Goal: Task Accomplishment & Management: Manage account settings

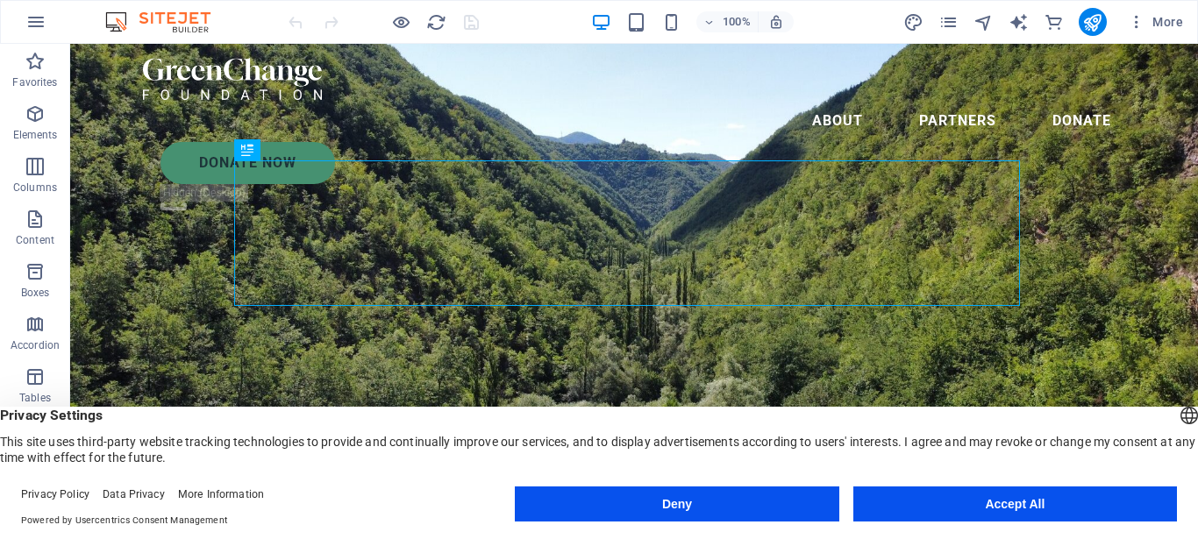
click at [842, 18] on div "100% More" at bounding box center [737, 22] width 905 height 28
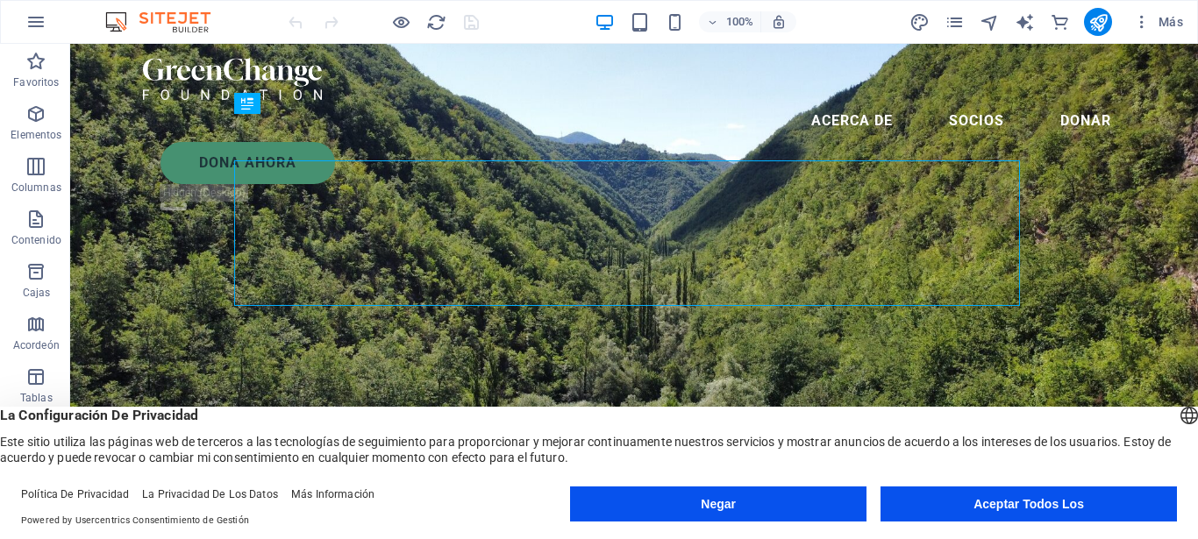
drag, startPoint x: 968, startPoint y: 505, endPoint x: 736, endPoint y: 514, distance: 231.6
click at [736, 514] on div "Negar Aceptar Todos Los" at bounding box center [873, 504] width 607 height 35
click at [715, 512] on button "Negar" at bounding box center [718, 504] width 296 height 35
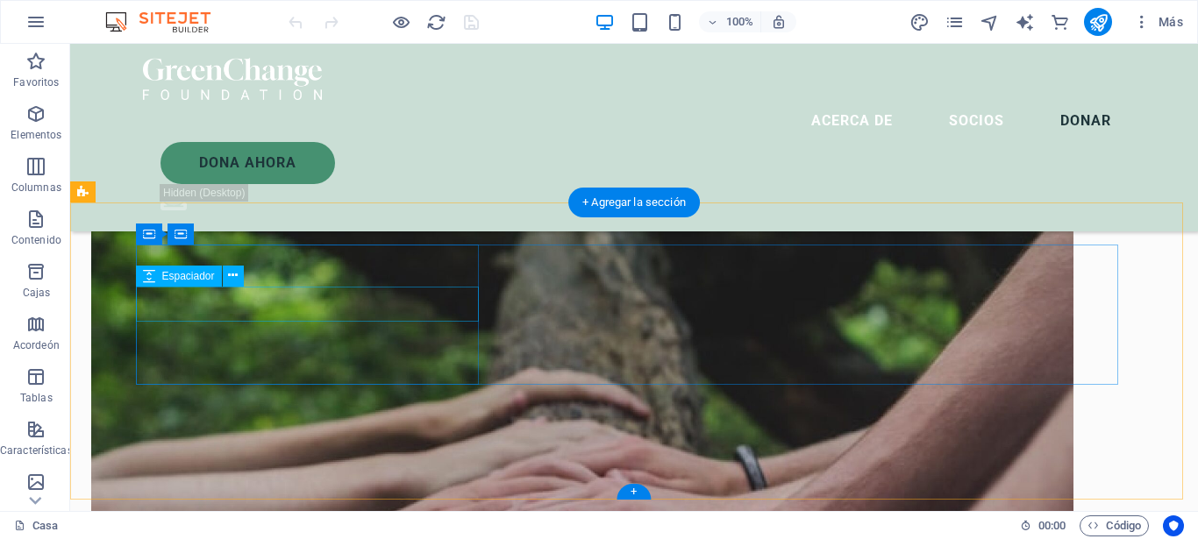
scroll to position [6226, 0]
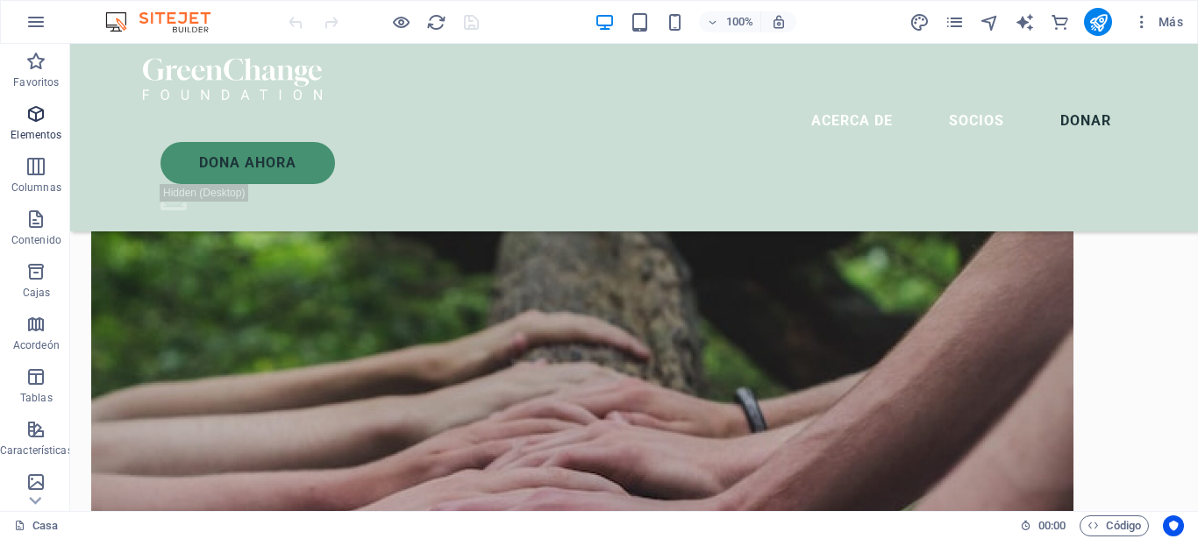
click at [14, 132] on p "Elementos" at bounding box center [36, 135] width 51 height 14
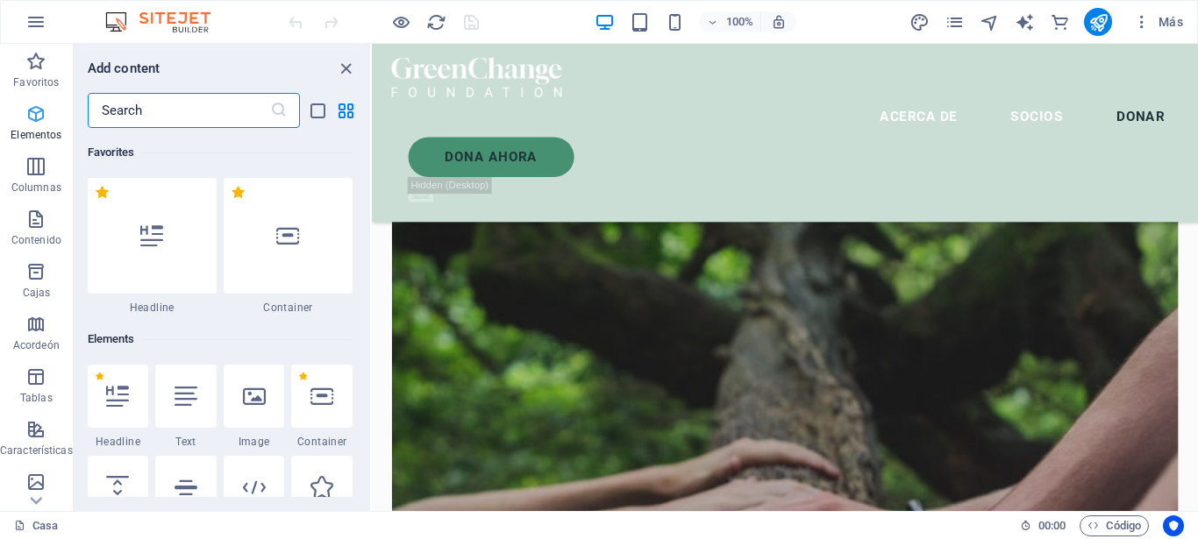
scroll to position [187, 0]
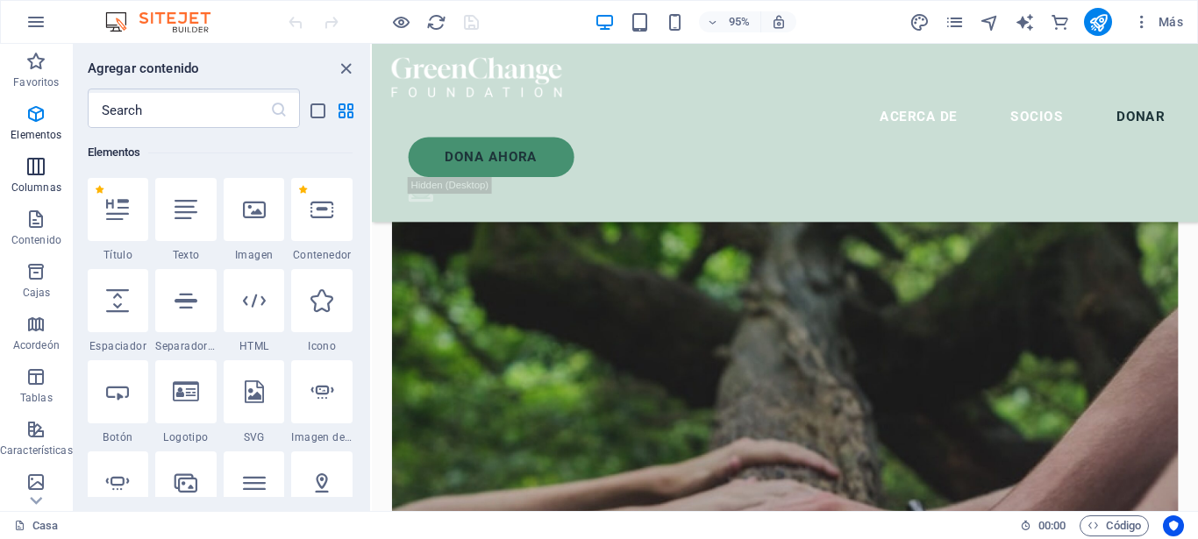
click at [39, 192] on p "Columnas" at bounding box center [36, 188] width 50 height 14
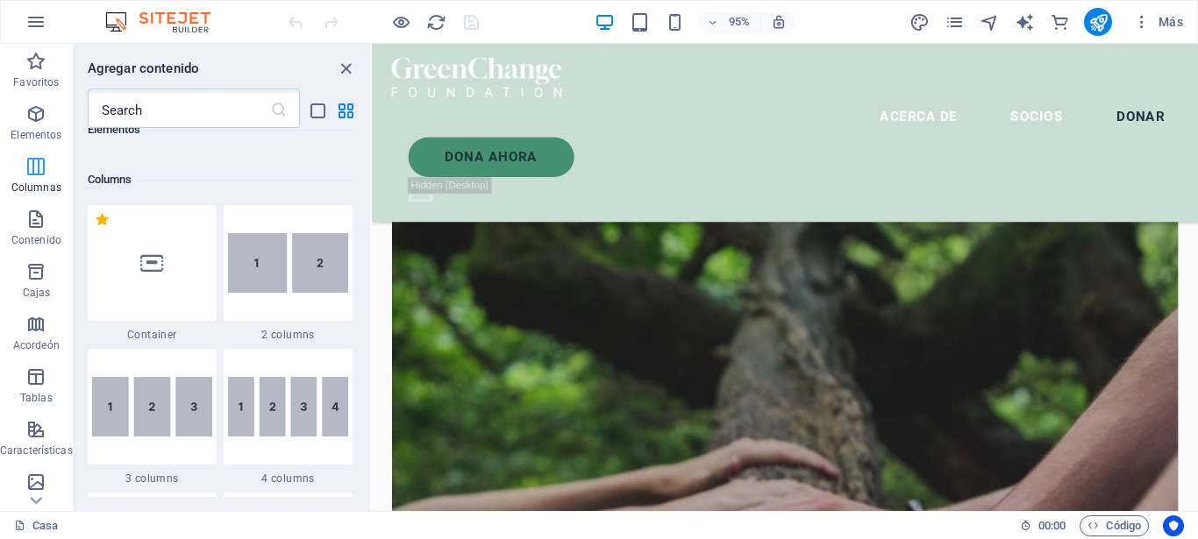
scroll to position [868, 0]
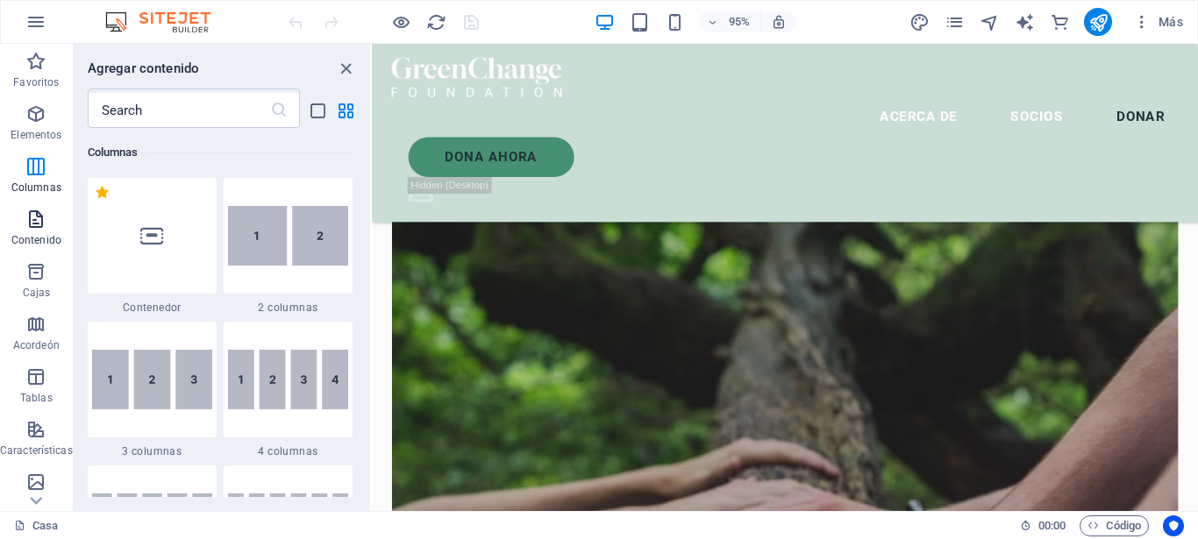
click at [31, 239] on p "Contenido" at bounding box center [36, 240] width 50 height 14
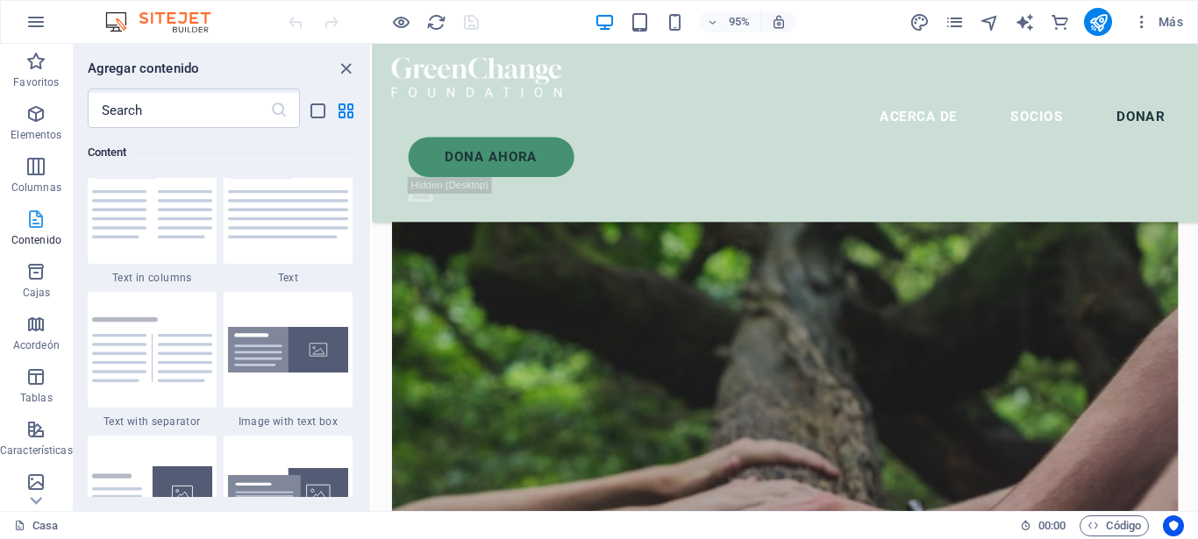
scroll to position [3099, 0]
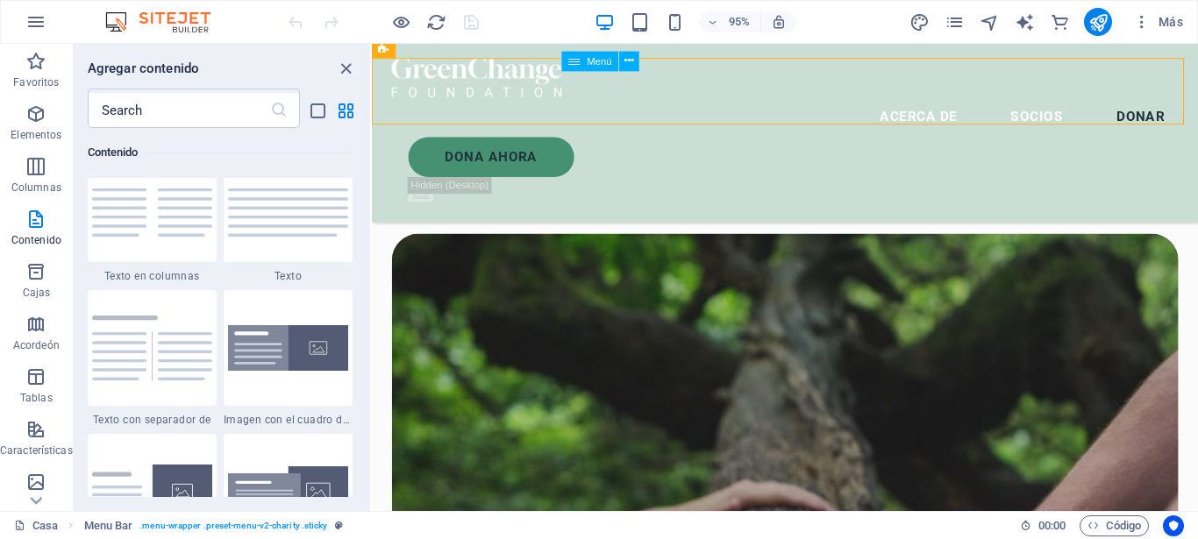
click at [704, 100] on nav "Acerca de Socios Donar" at bounding box center [807, 121] width 828 height 42
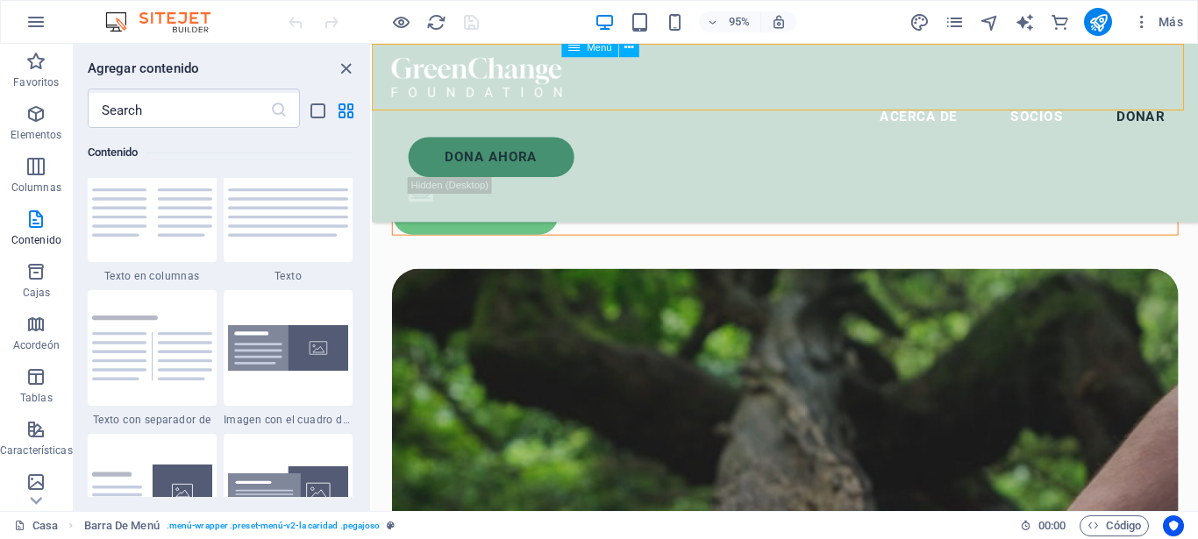
click at [704, 100] on nav "Acerca de Socios Donar" at bounding box center [807, 121] width 828 height 42
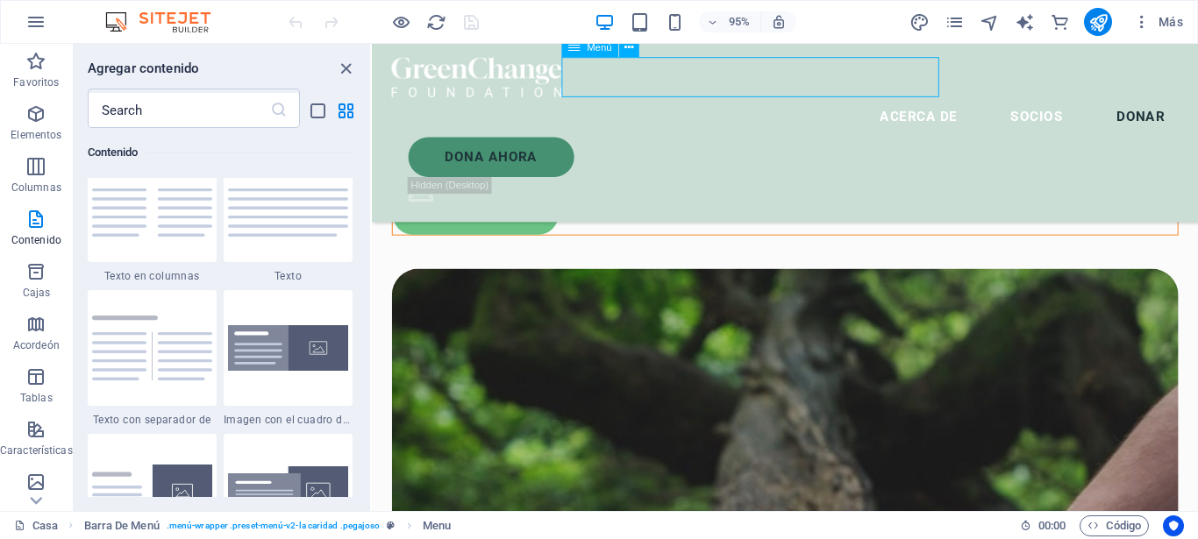
click at [817, 100] on nav "Acerca de Socios Donar" at bounding box center [807, 121] width 828 height 42
click at [921, 100] on nav "Acerca de Socios Donar" at bounding box center [807, 121] width 828 height 42
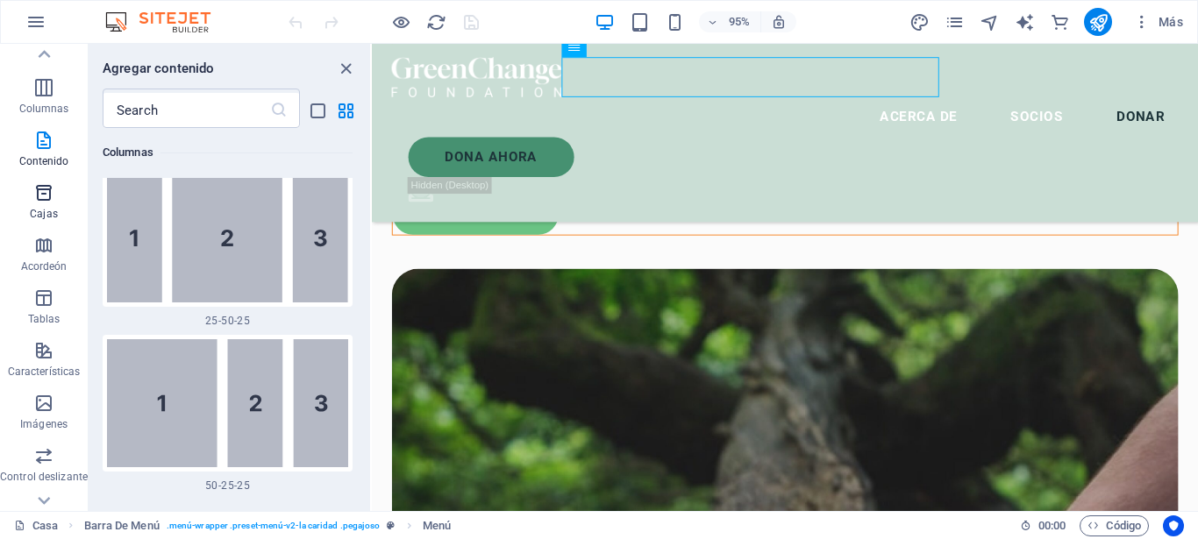
scroll to position [6053, 0]
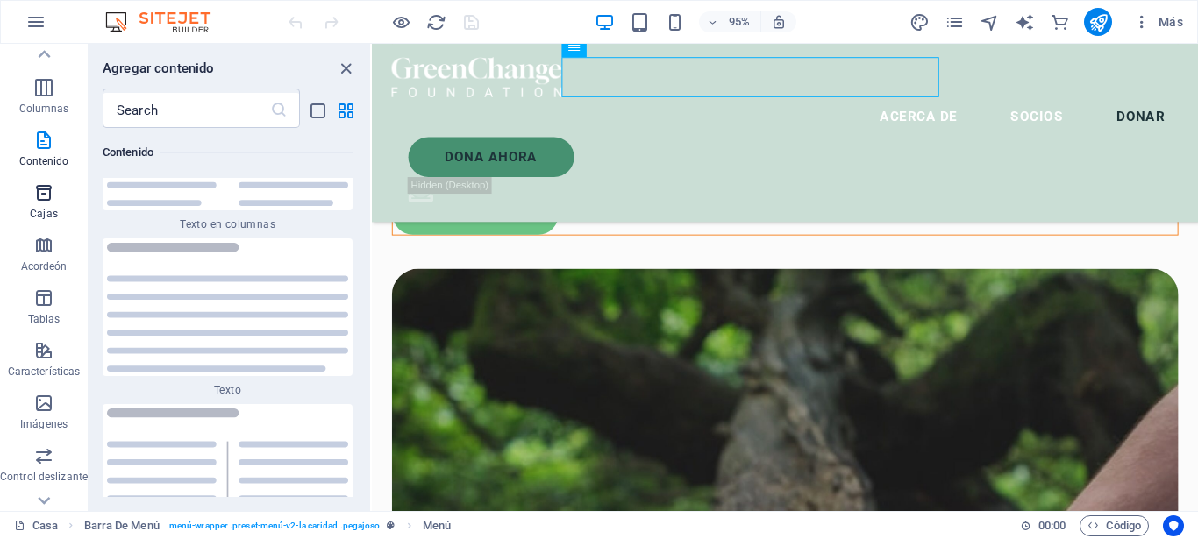
click at [44, 193] on icon "button" at bounding box center [43, 192] width 21 height 21
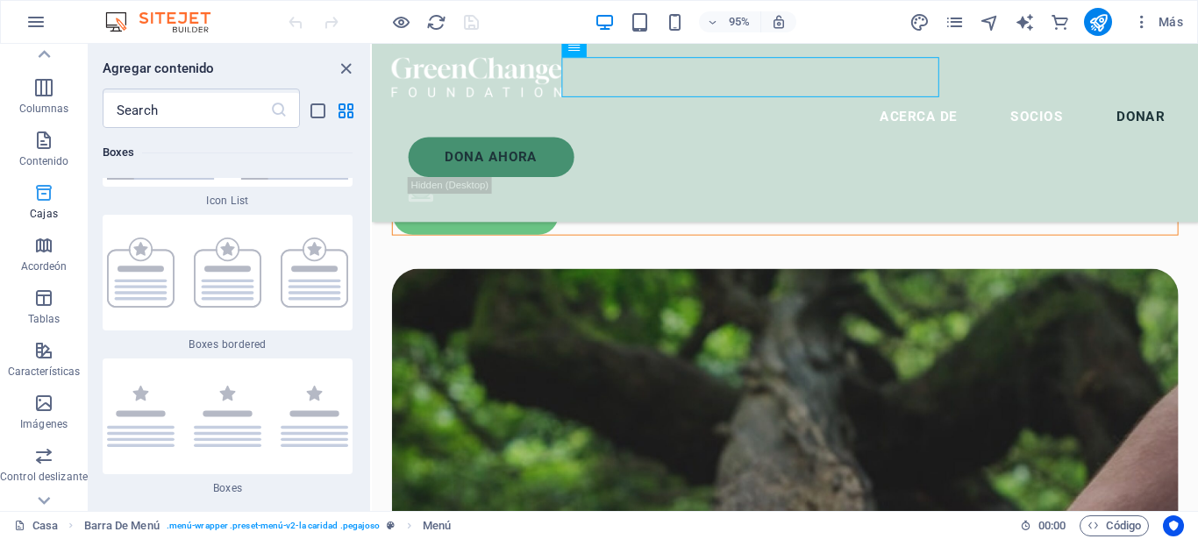
scroll to position [9595, 0]
click at [43, 260] on p "Acordeón" at bounding box center [44, 267] width 46 height 14
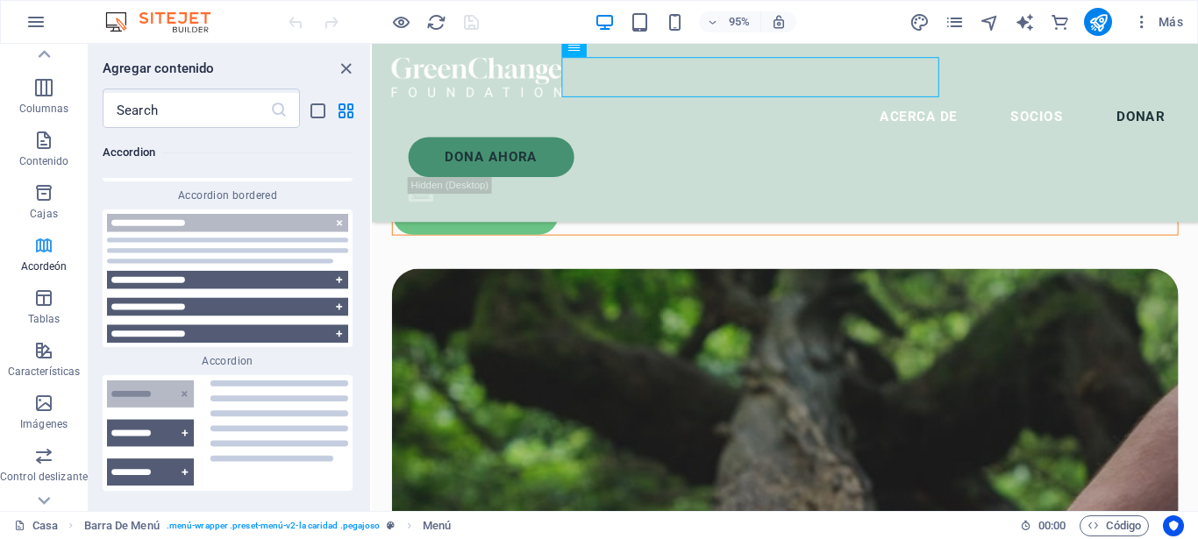
scroll to position [11070, 0]
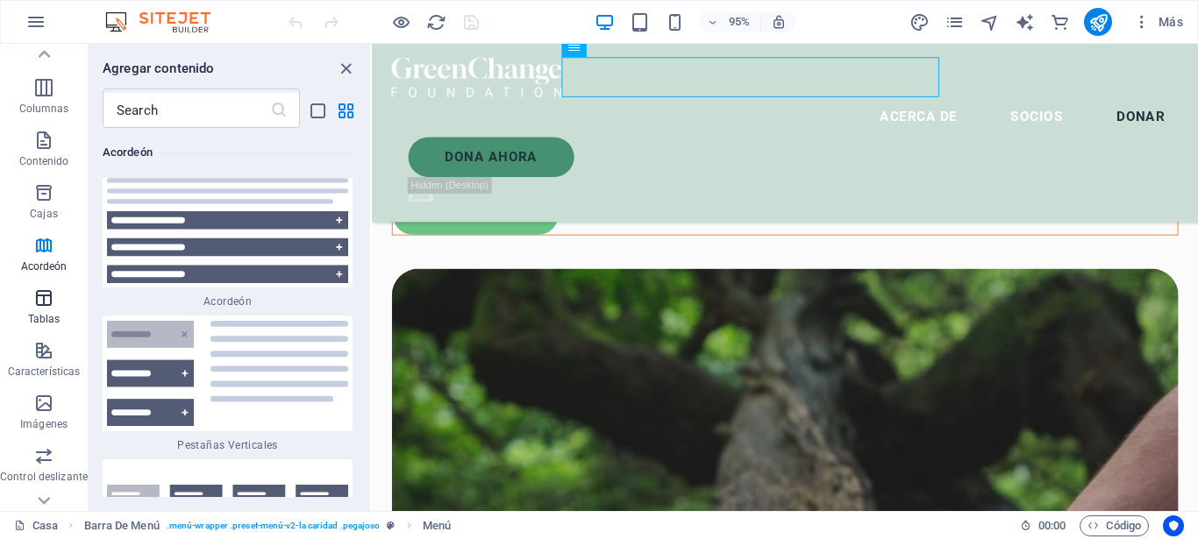
click at [32, 310] on span "Tablas" at bounding box center [44, 309] width 88 height 42
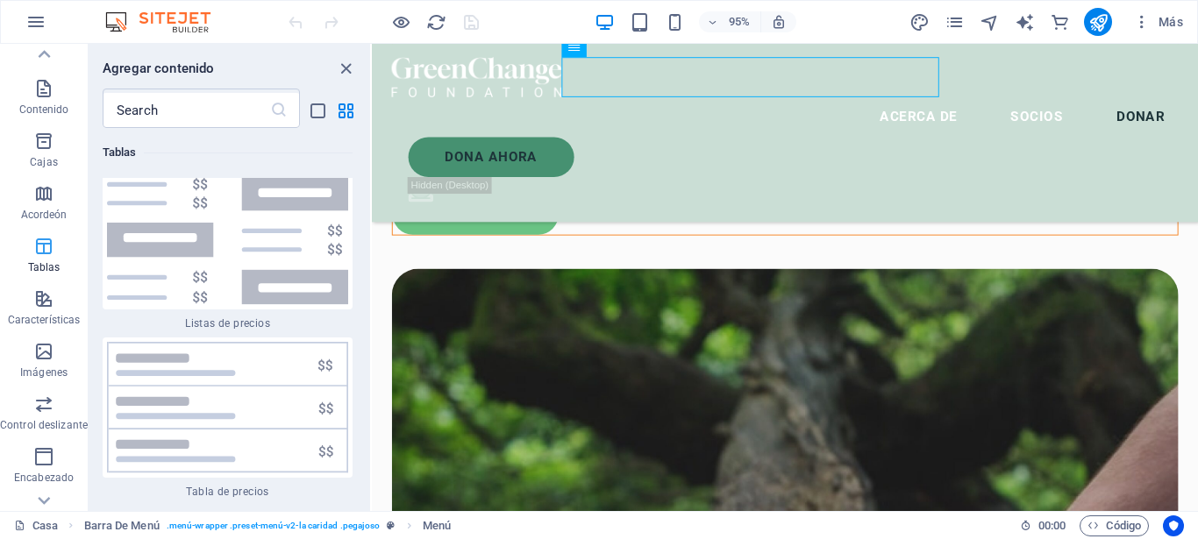
scroll to position [158, 0]
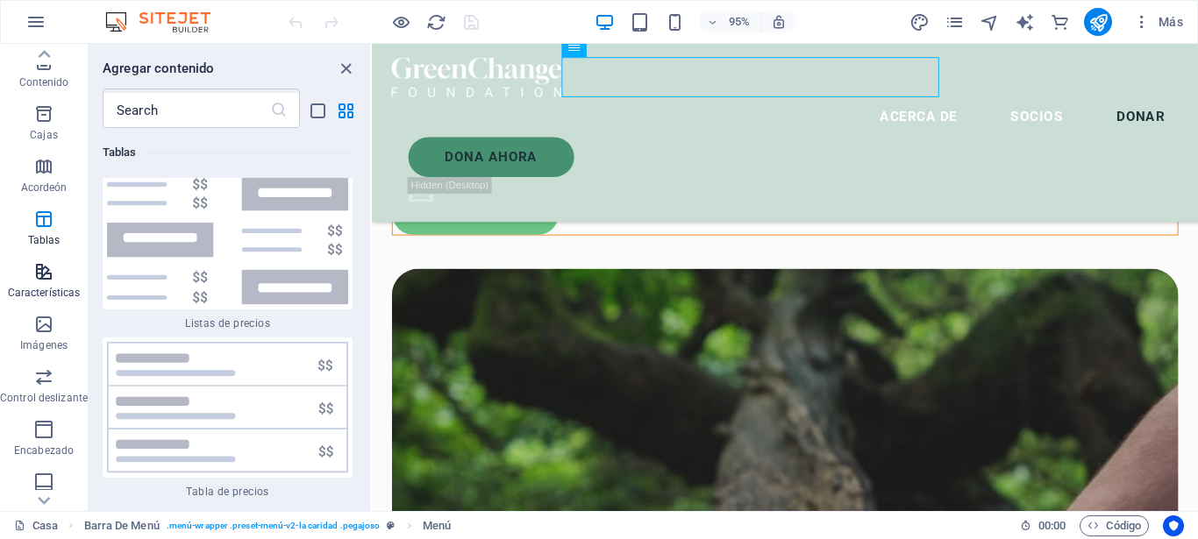
click at [32, 284] on span "Características" at bounding box center [44, 282] width 88 height 42
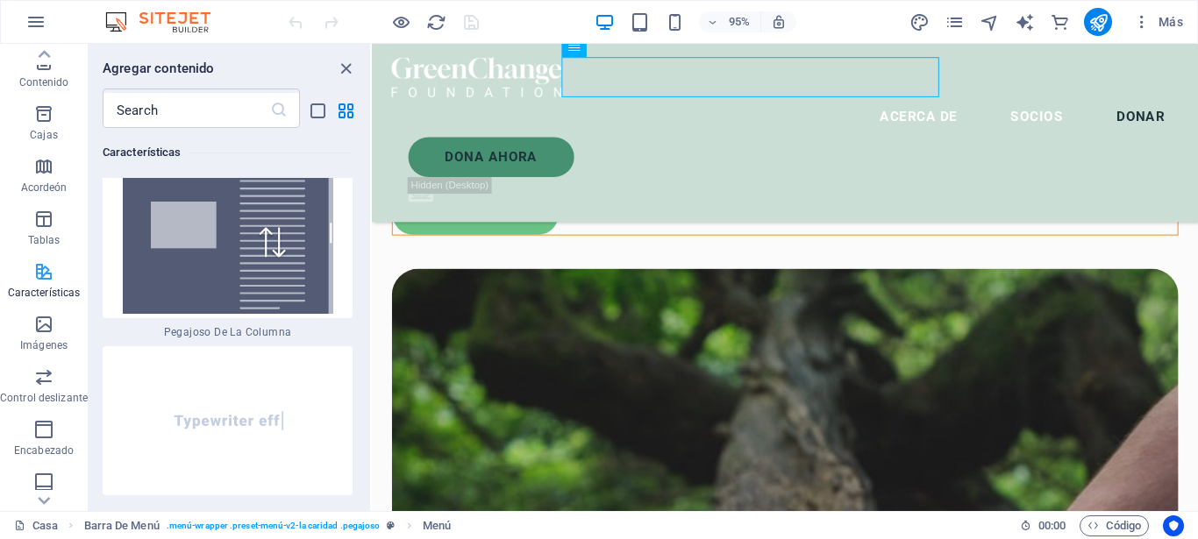
scroll to position [237, 0]
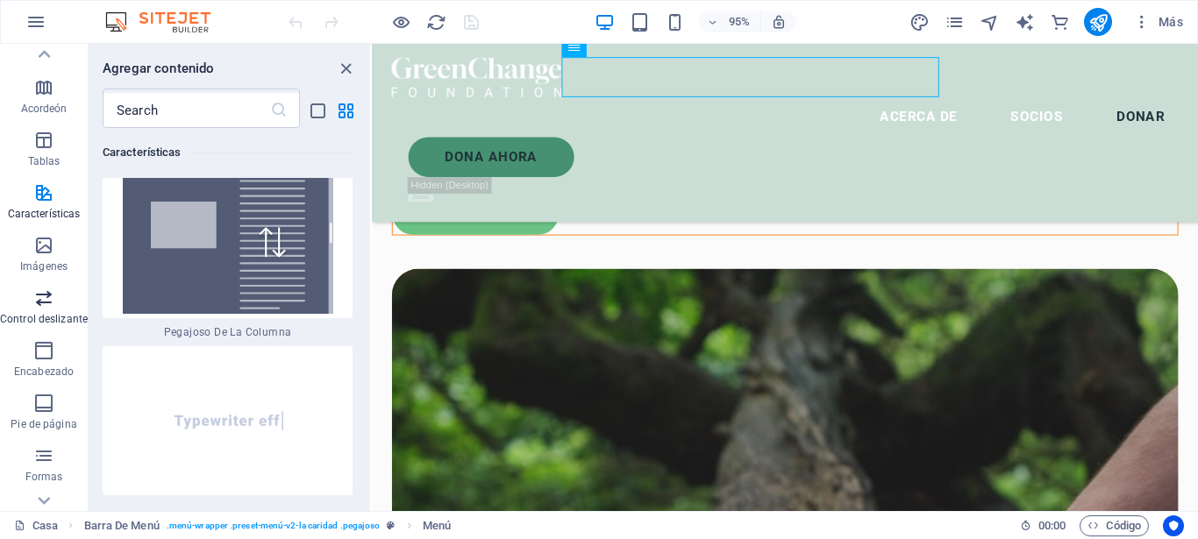
click at [34, 301] on icon "button" at bounding box center [43, 298] width 21 height 21
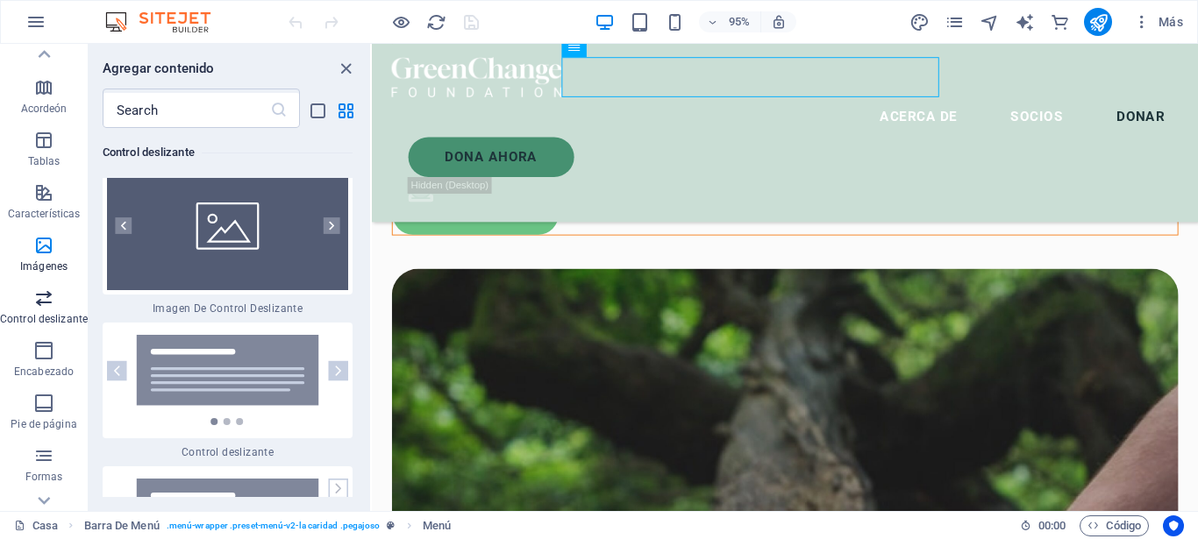
scroll to position [316, 0]
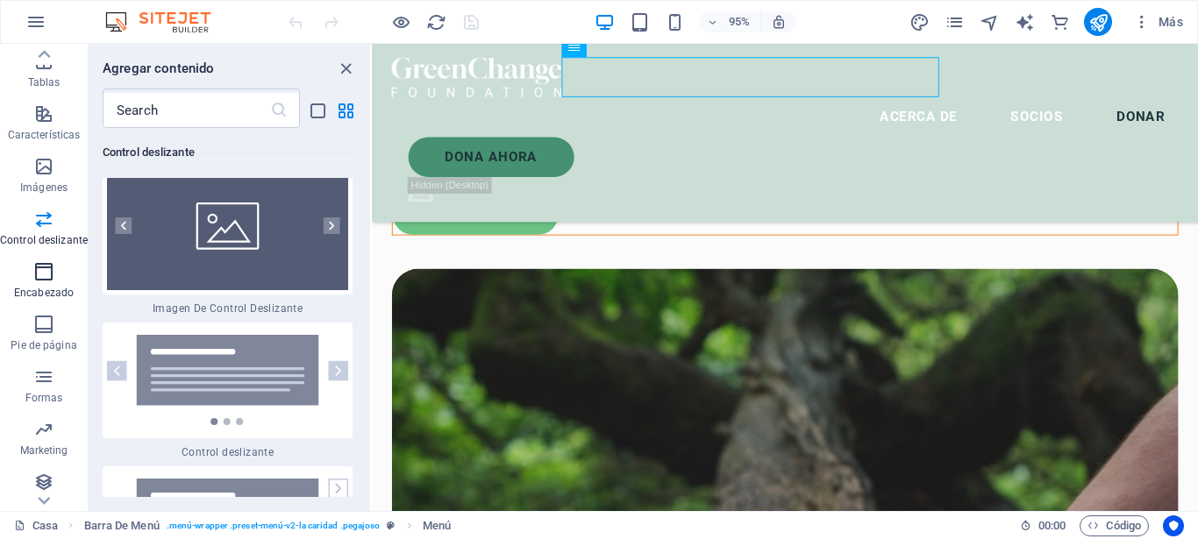
click at [34, 291] on p "Encabezado" at bounding box center [44, 293] width 60 height 14
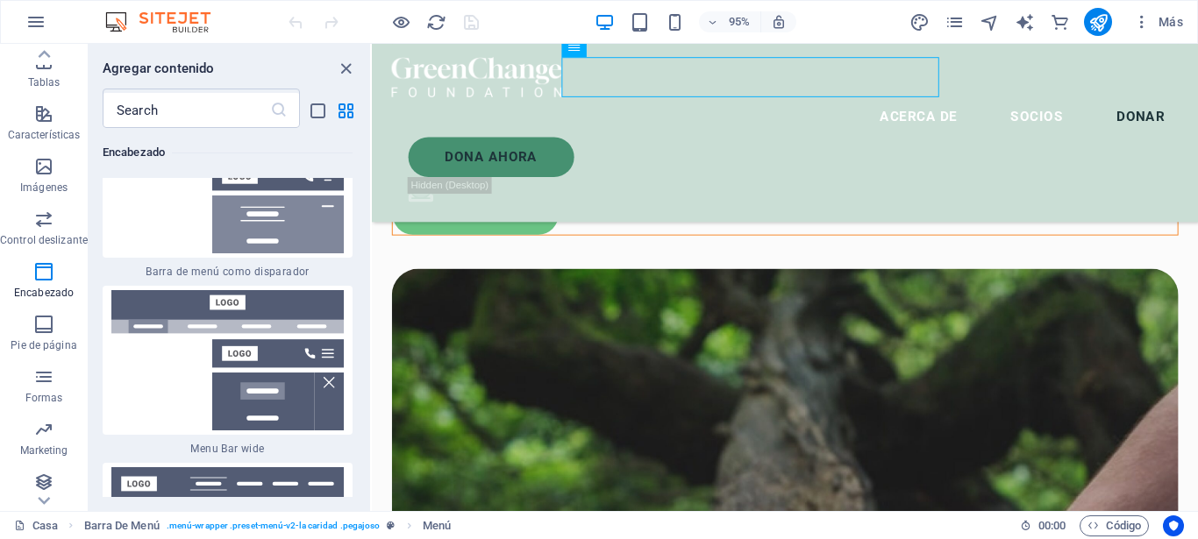
scroll to position [22182, 0]
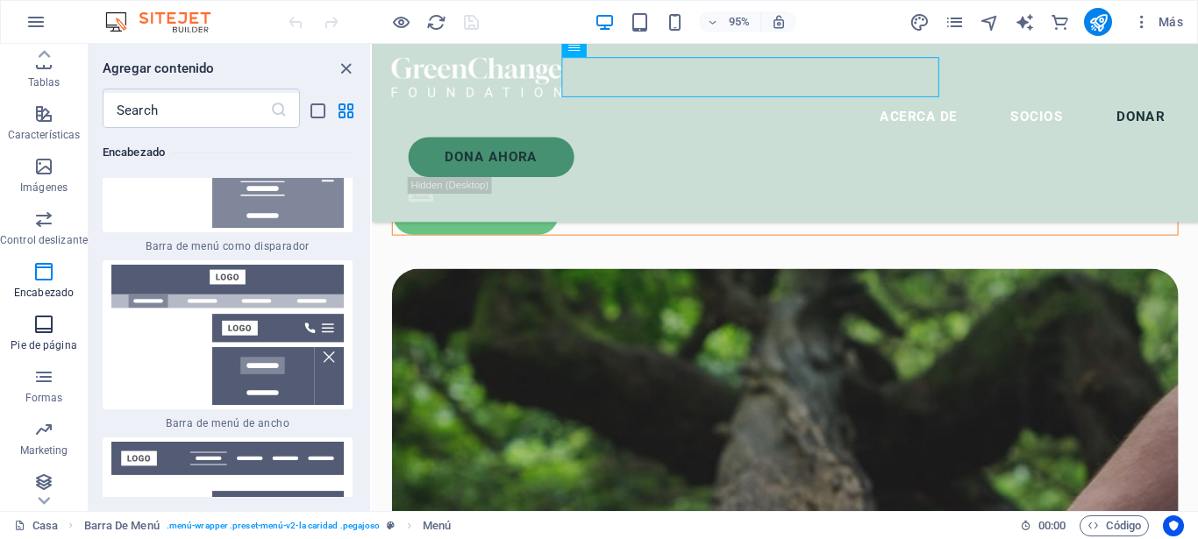
click at [37, 329] on icon "button" at bounding box center [43, 324] width 21 height 21
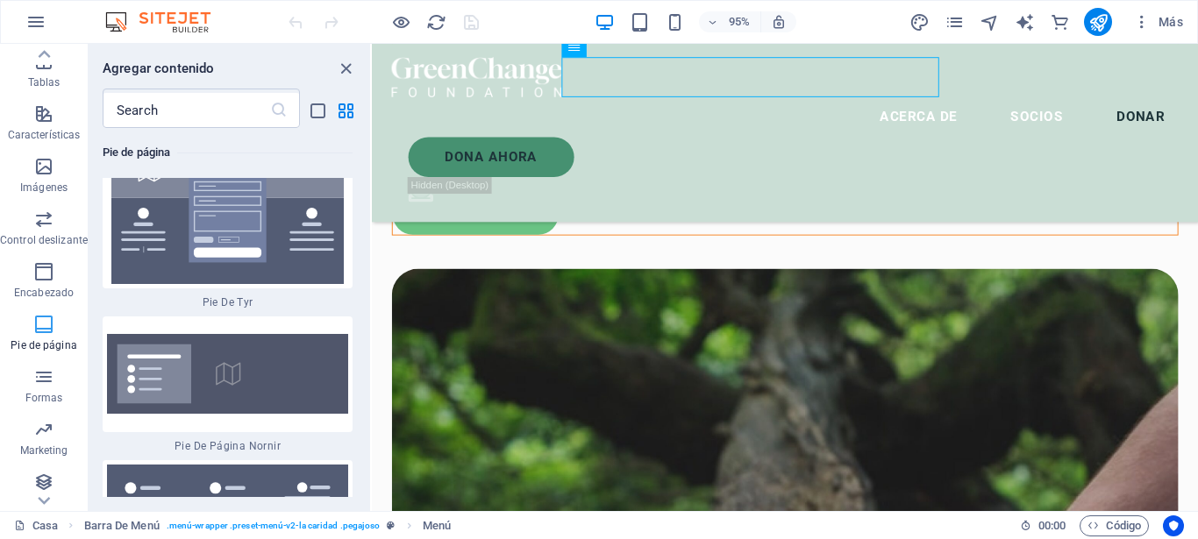
scroll to position [374, 0]
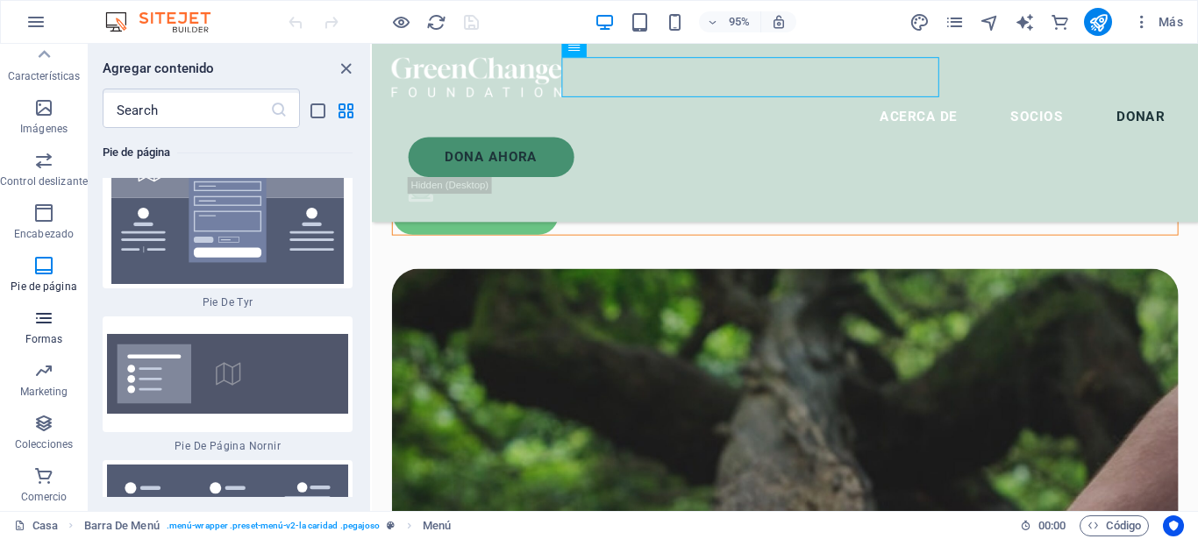
click at [39, 328] on icon "button" at bounding box center [43, 318] width 21 height 21
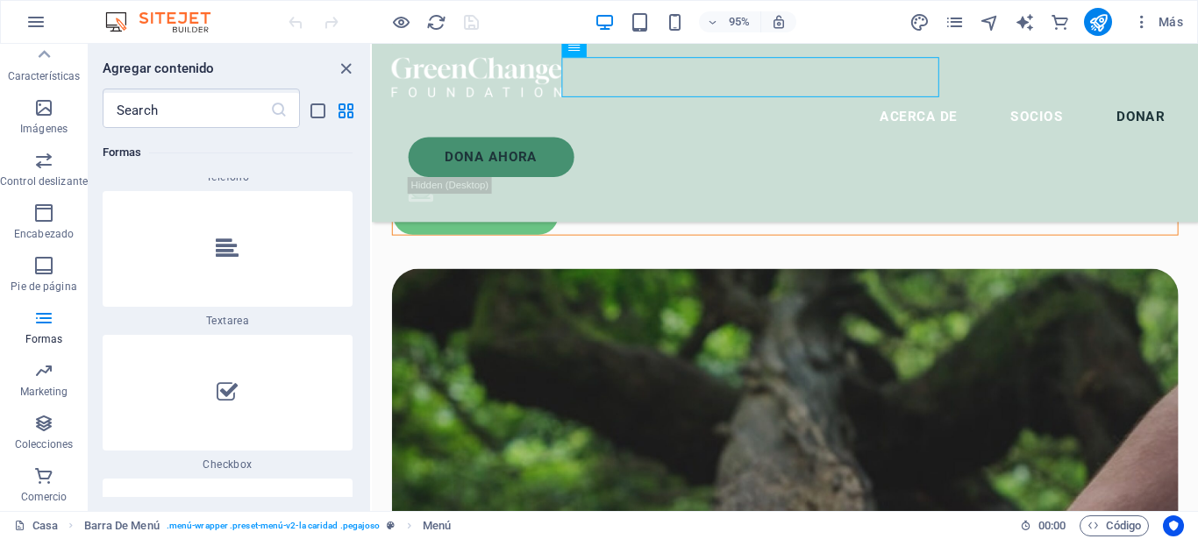
scroll to position [27611, 0]
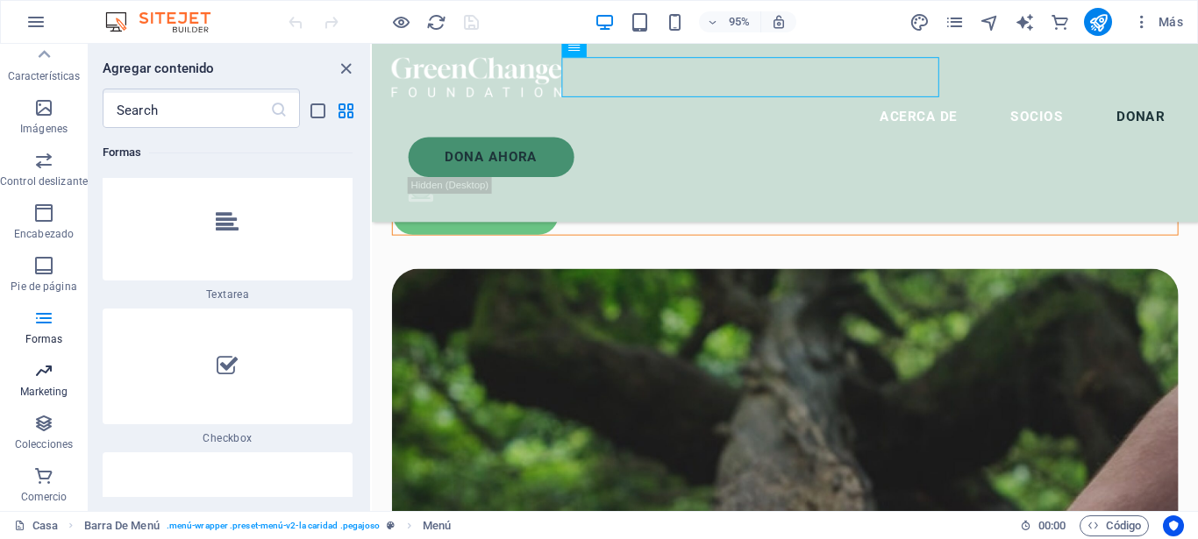
click at [40, 401] on span "Marketing" at bounding box center [44, 381] width 88 height 42
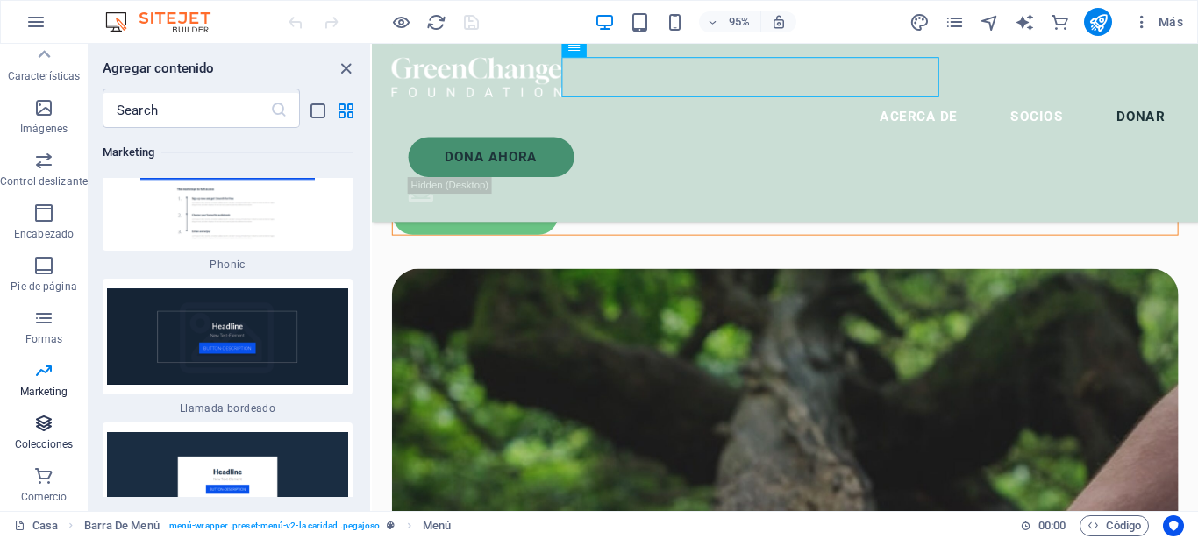
click at [44, 429] on icon "button" at bounding box center [43, 423] width 21 height 21
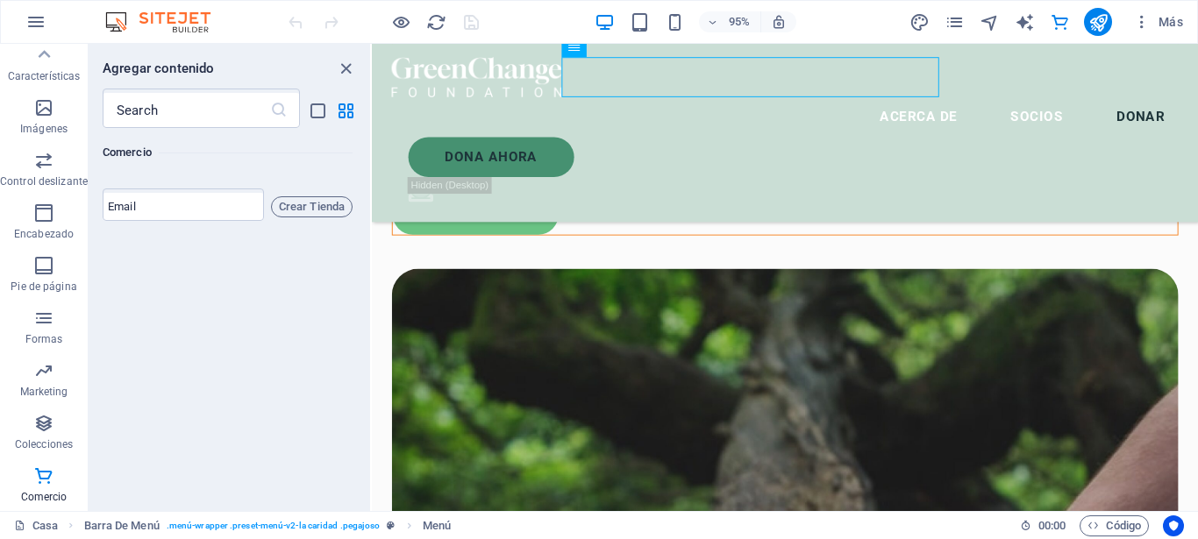
scroll to position [34862, 0]
click at [47, 473] on icon "button" at bounding box center [43, 476] width 21 height 21
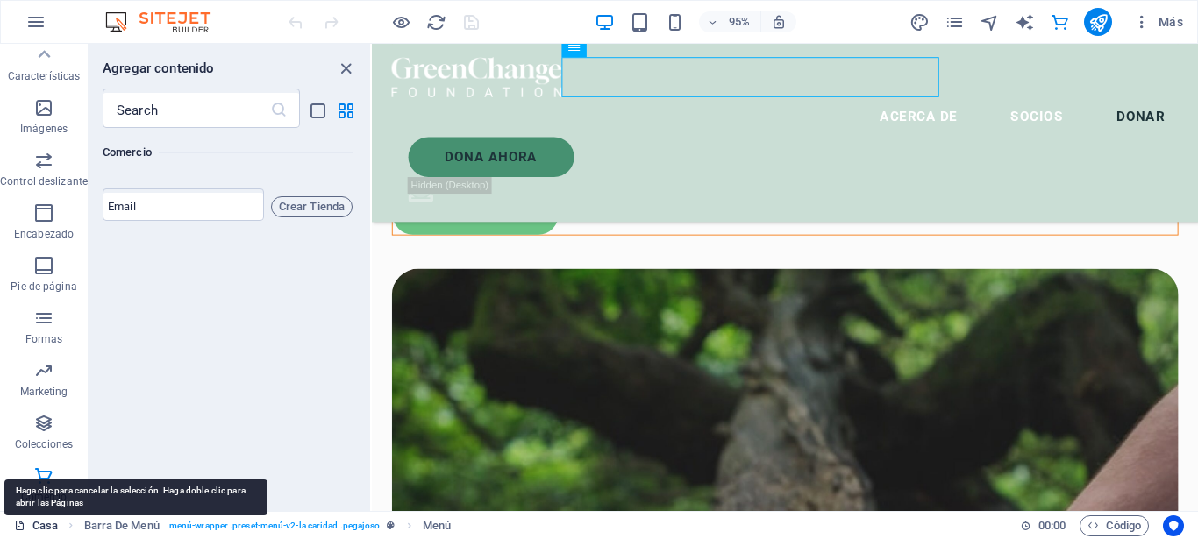
click at [38, 530] on link "Casa" at bounding box center [36, 525] width 44 height 21
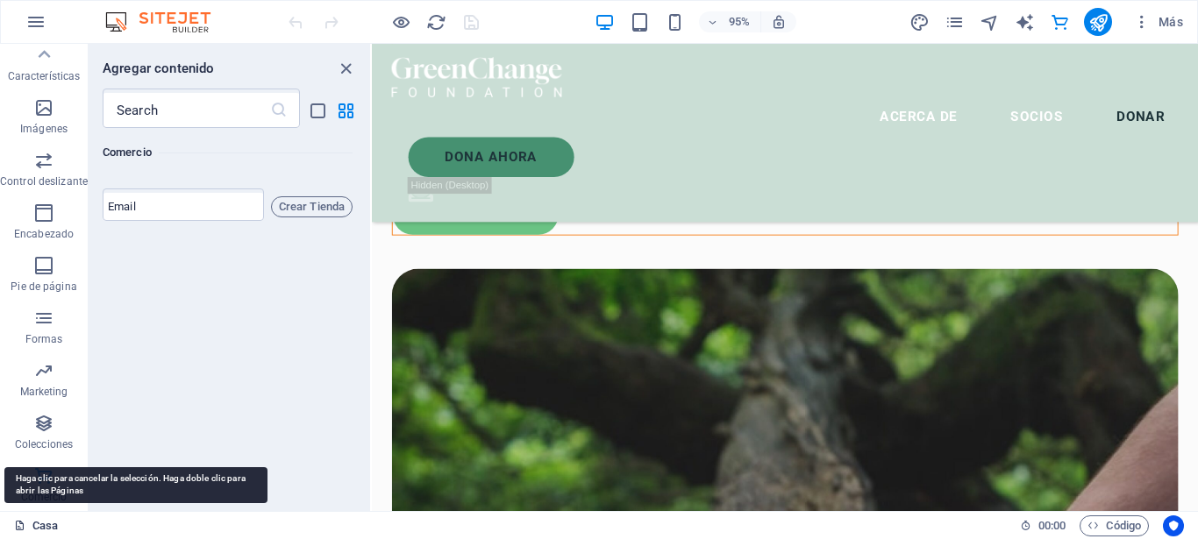
click at [37, 528] on link "Casa" at bounding box center [36, 525] width 44 height 21
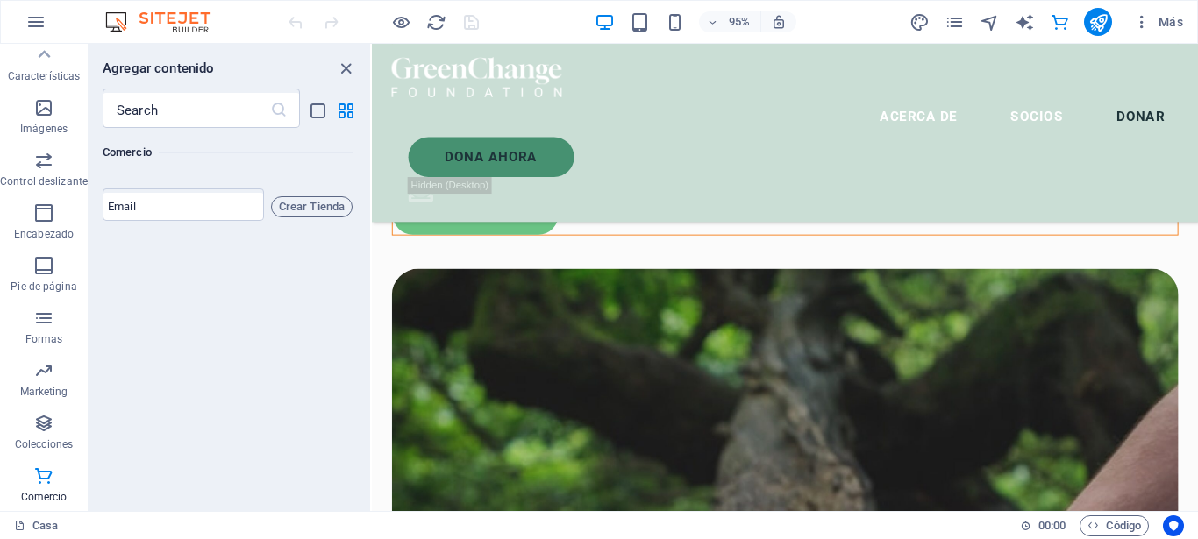
click at [139, 521] on div "Casa" at bounding box center [510, 525] width 992 height 21
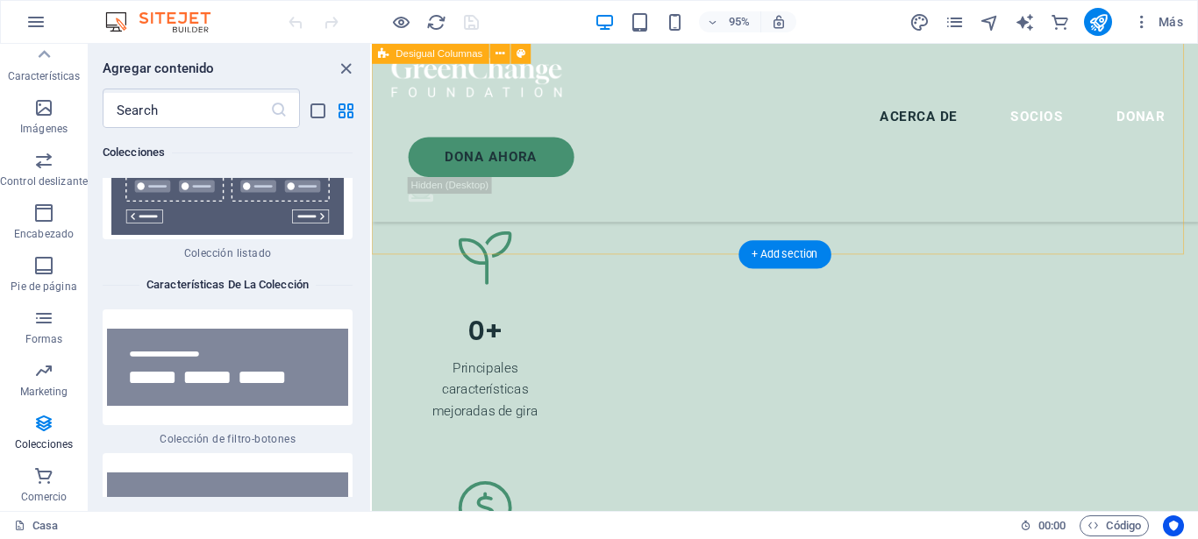
scroll to position [3738, 0]
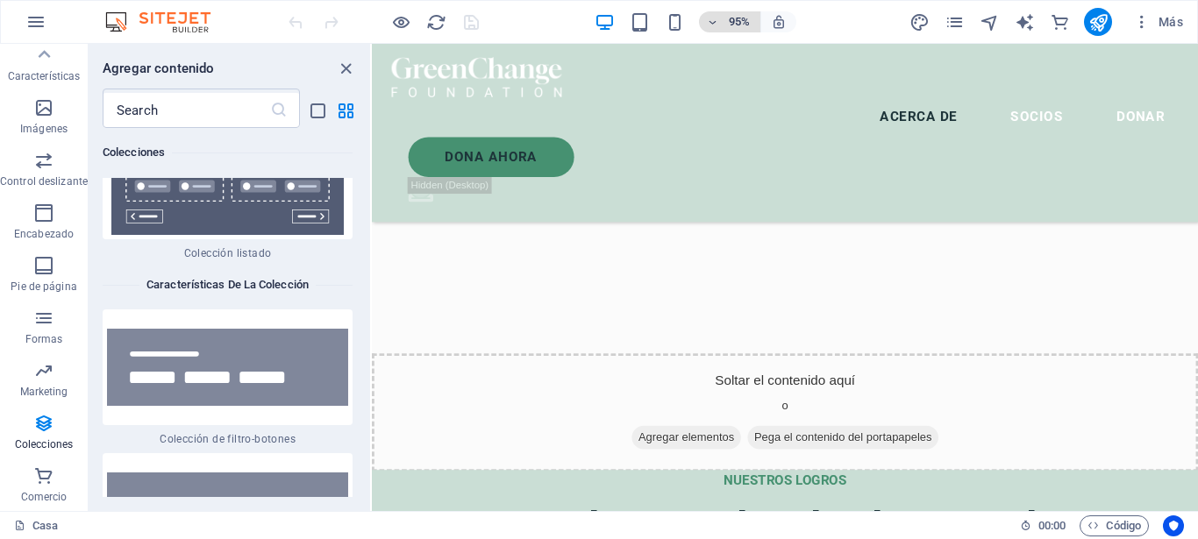
click at [711, 24] on icon "button" at bounding box center [712, 22] width 12 height 11
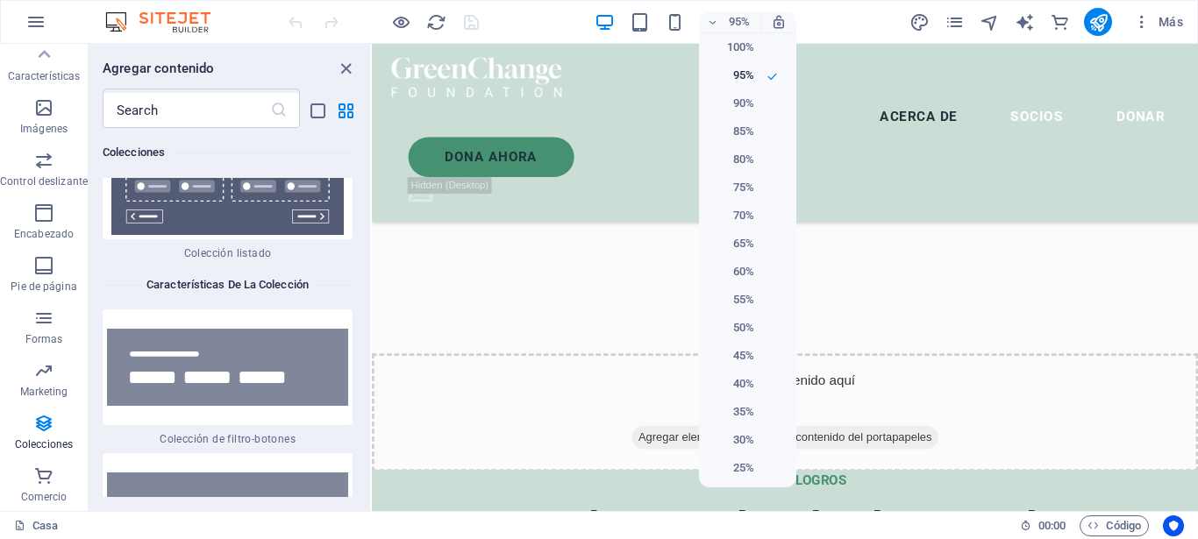
click at [807, 25] on div at bounding box center [599, 269] width 1198 height 539
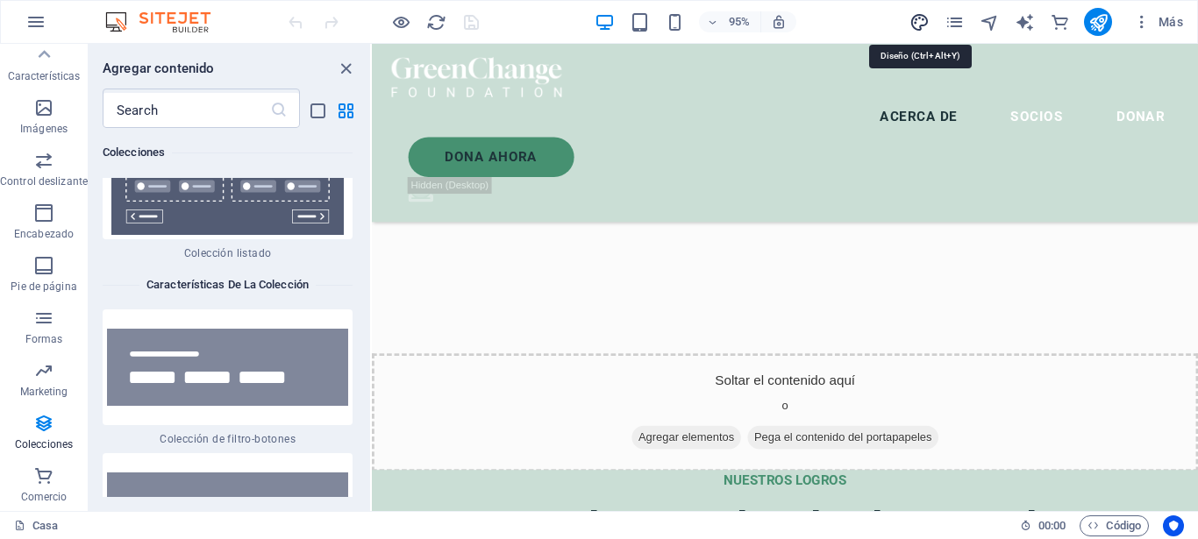
click at [911, 27] on icon "design" at bounding box center [919, 22] width 20 height 20
select select "px"
select select "300"
select select "px"
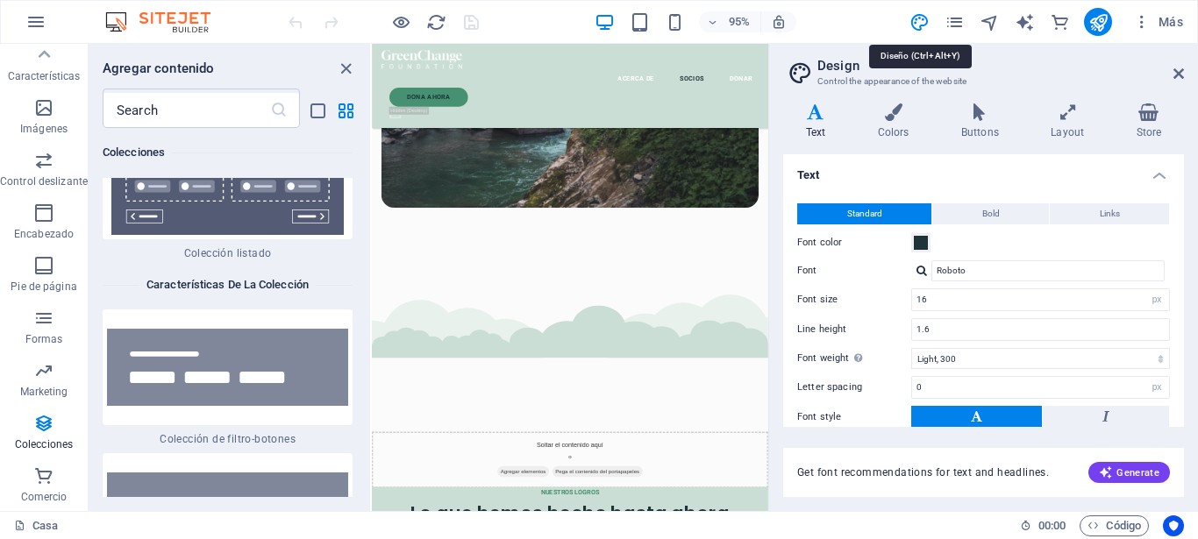
scroll to position [4284, 0]
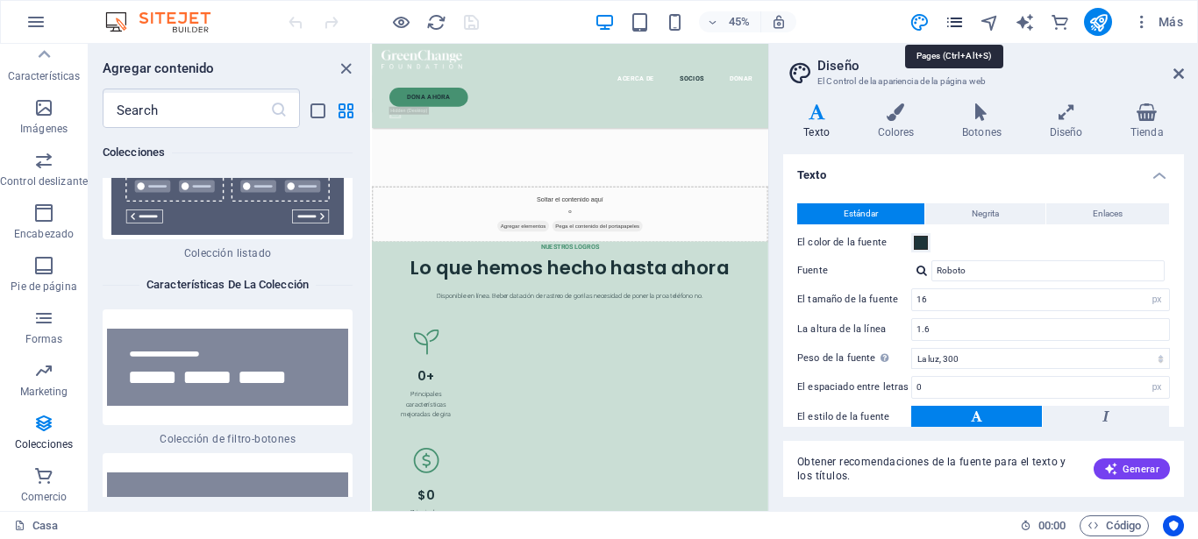
click at [951, 27] on icon "pages" at bounding box center [954, 22] width 20 height 20
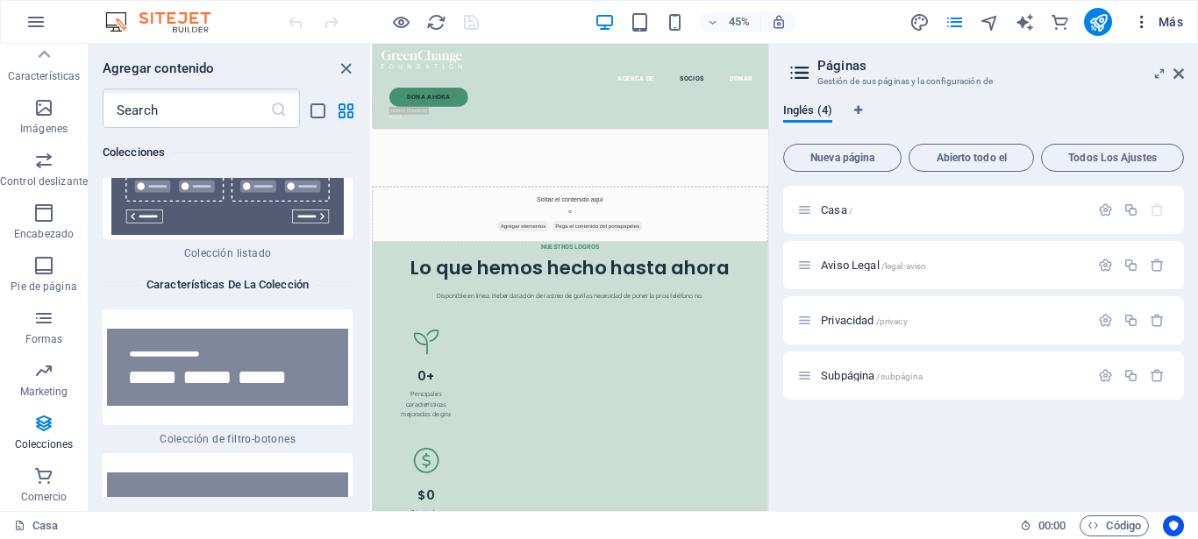
click at [1142, 22] on icon "button" at bounding box center [1142, 22] width 18 height 18
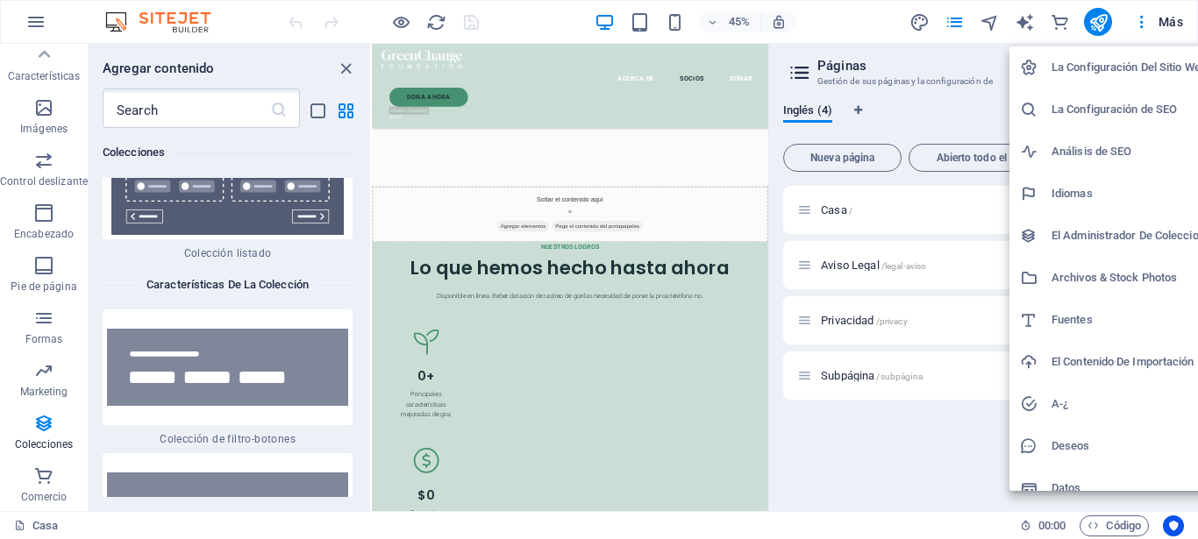
click at [1062, 197] on h6 "Idiomas" at bounding box center [1141, 193] width 181 height 21
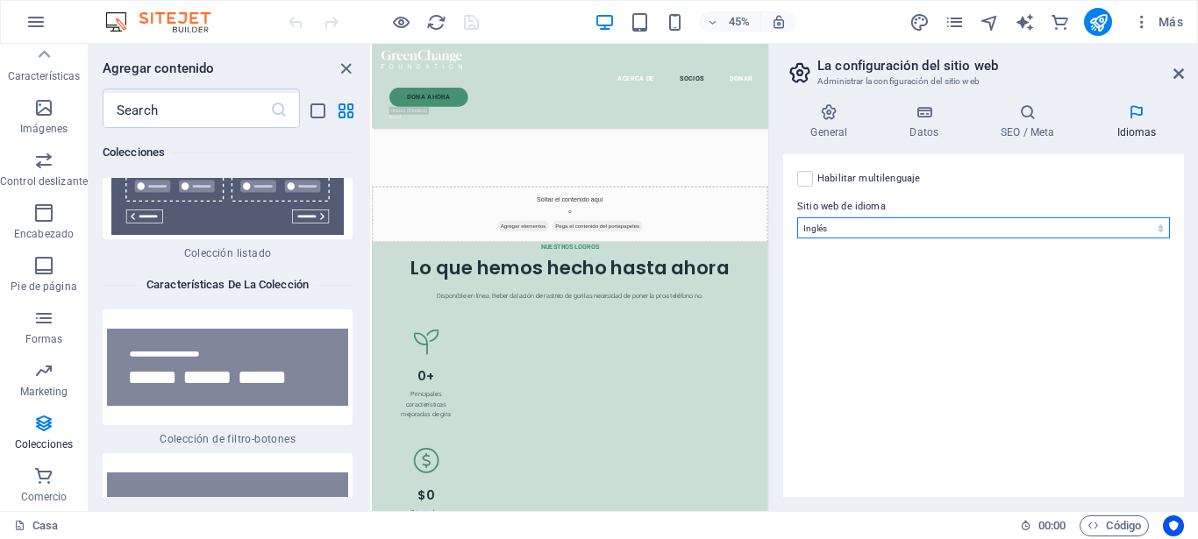
click at [797, 217] on select "De abjasia Lejos Afrikaans Akan Albanés Amárico Árabe Aragonés Armenia Assamese…" at bounding box center [983, 227] width 373 height 21
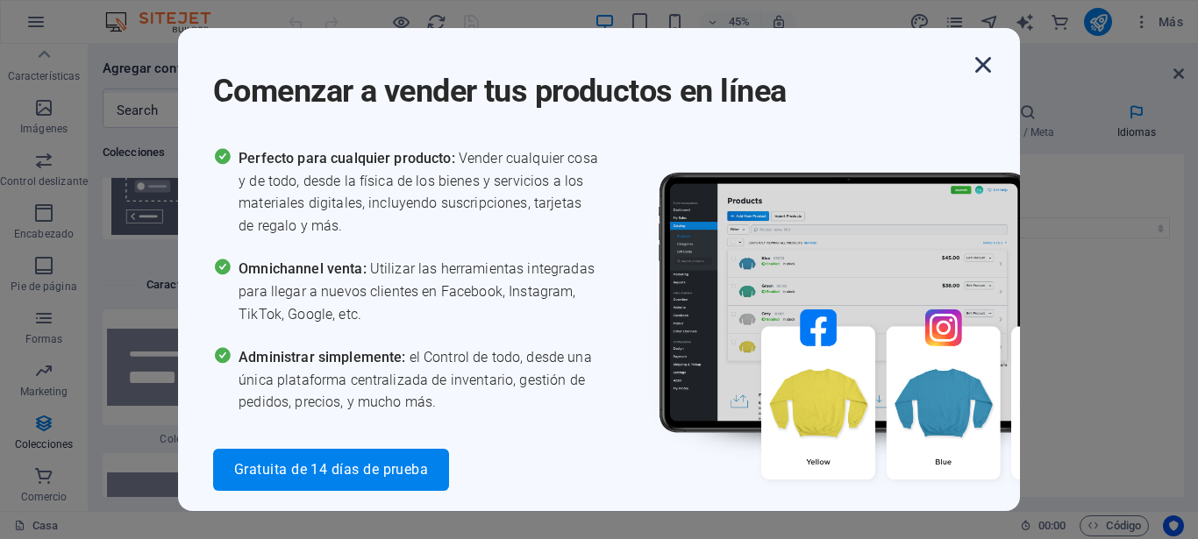
click at [988, 64] on icon "button" at bounding box center [983, 65] width 32 height 32
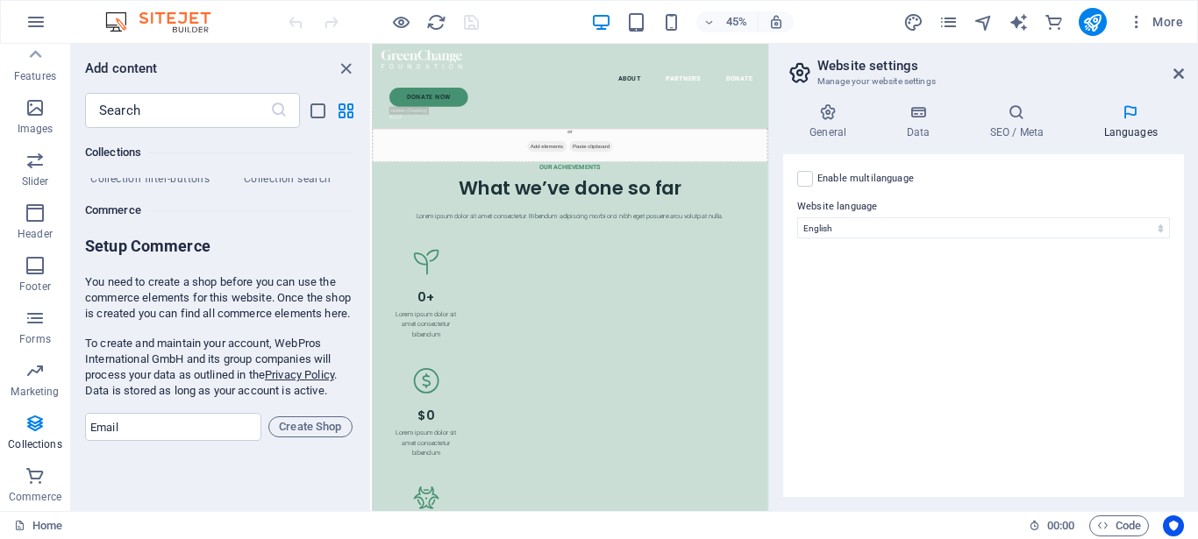
scroll to position [4027, 0]
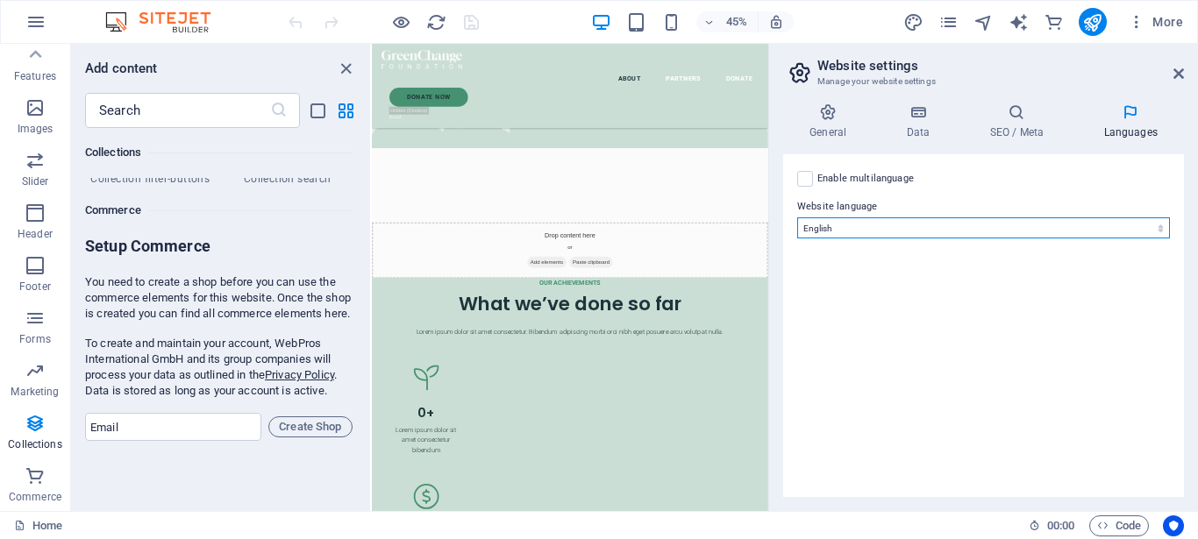
click at [797, 217] on select "Abkhazian Afar Afrikaans Akan Albanian Amharic Arabic Aragonese Armenian Assame…" at bounding box center [983, 227] width 373 height 21
select select "148"
click option "Spanish" at bounding box center [0, 0] width 0 height 0
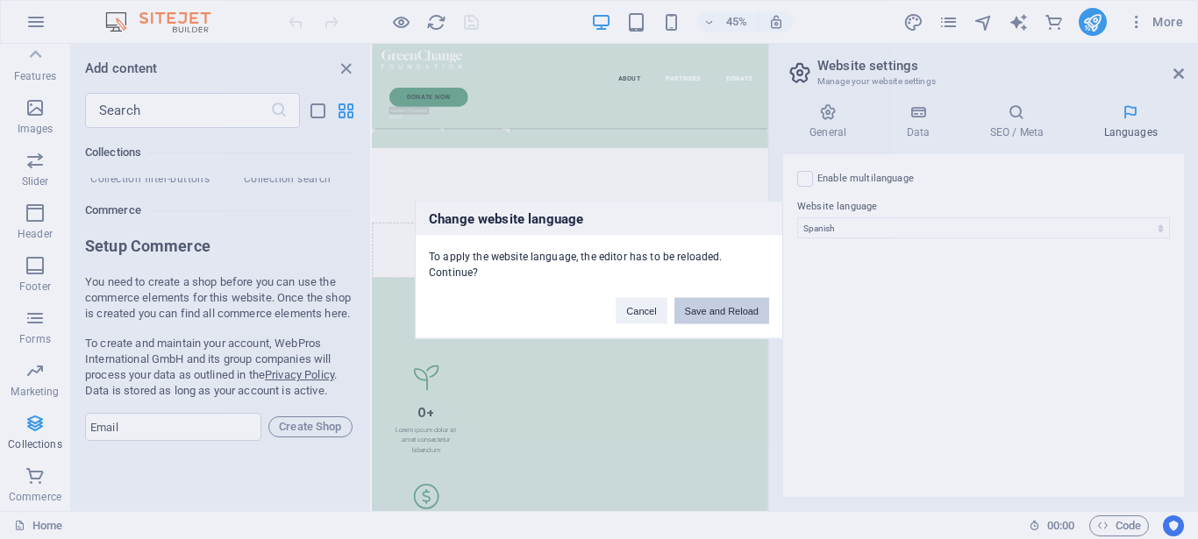
click at [720, 311] on button "Save and Reload" at bounding box center [721, 310] width 95 height 26
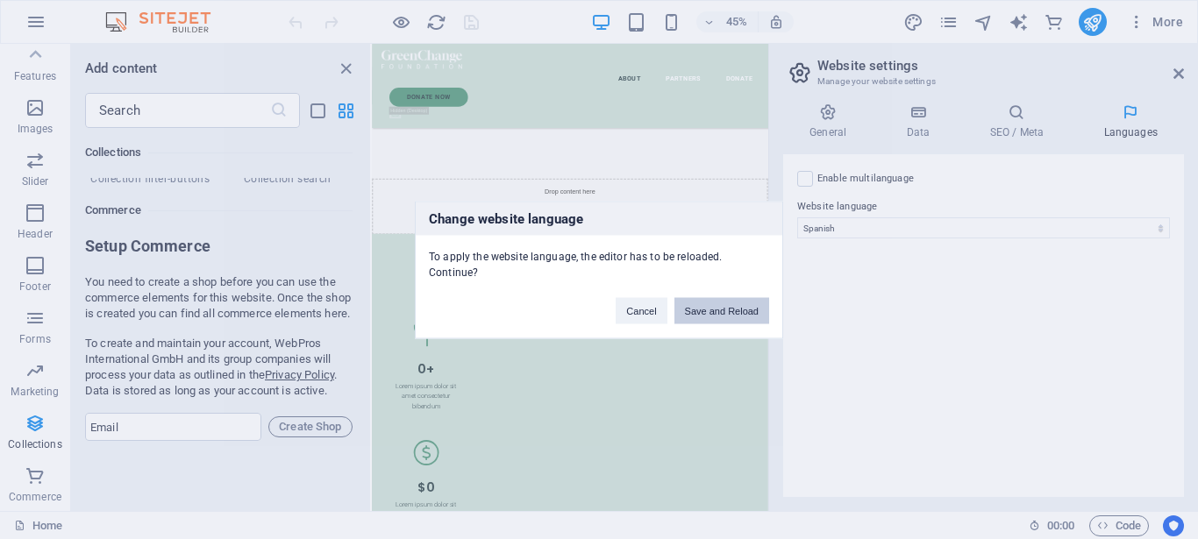
checkbox input "false"
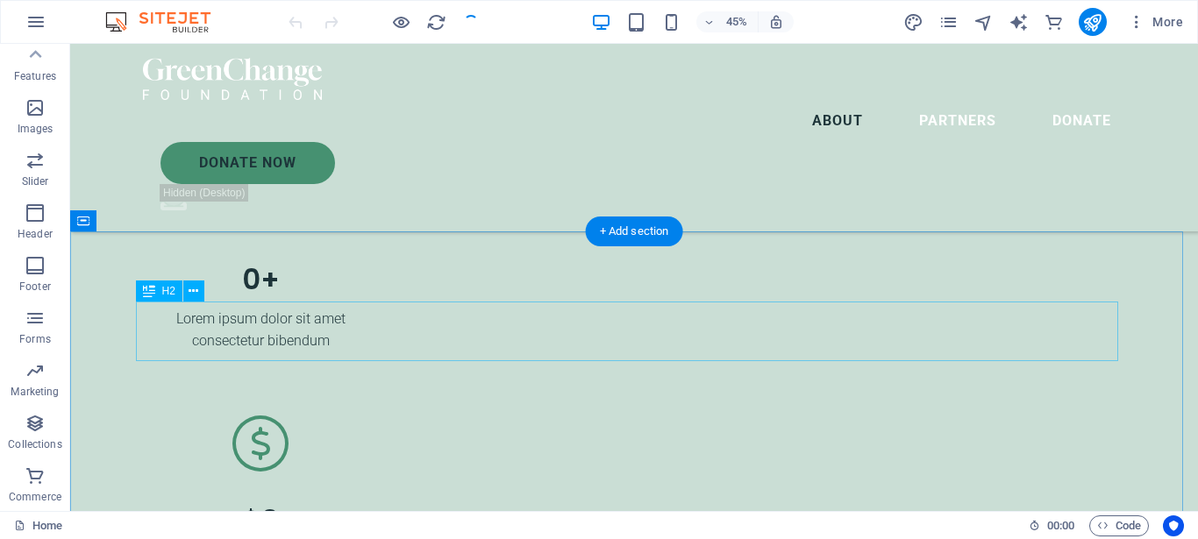
scroll to position [3345, 0]
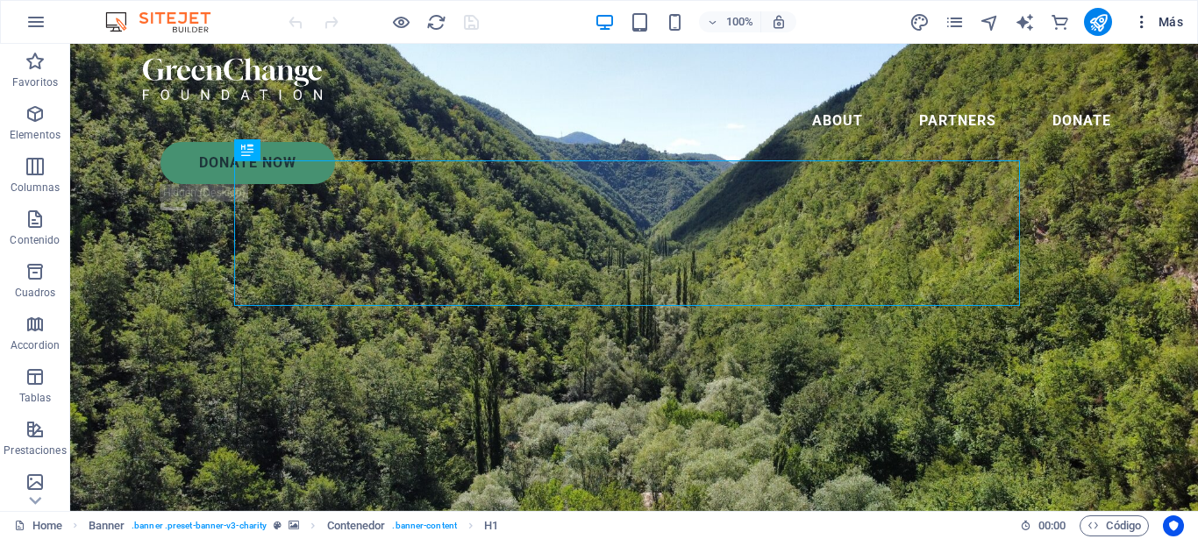
click at [1141, 22] on icon "button" at bounding box center [1142, 22] width 18 height 18
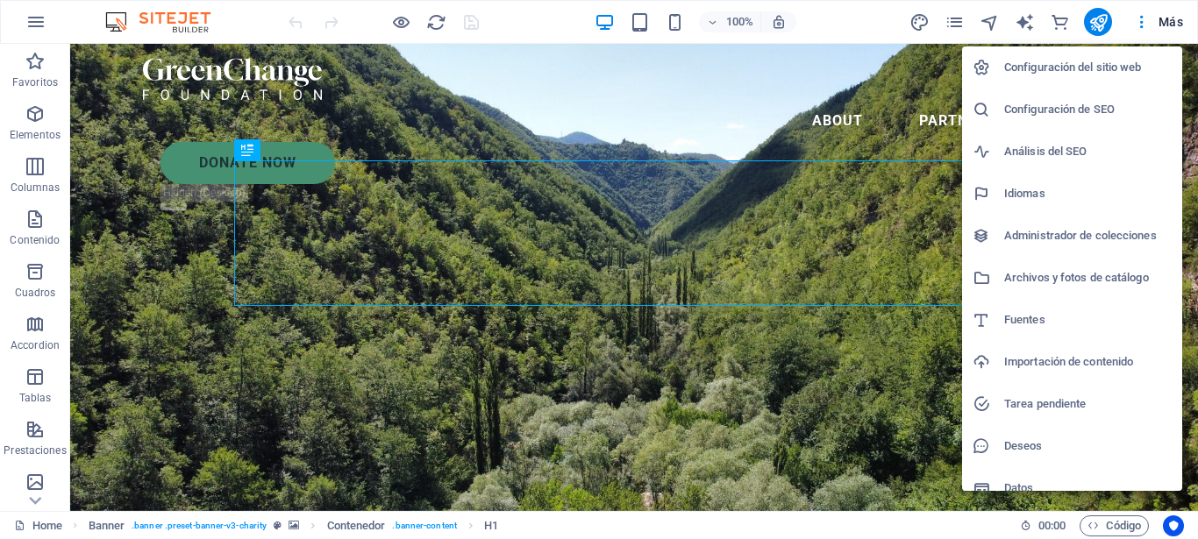
click at [1023, 68] on h6 "Configuración del sitio web" at bounding box center [1087, 67] width 167 height 21
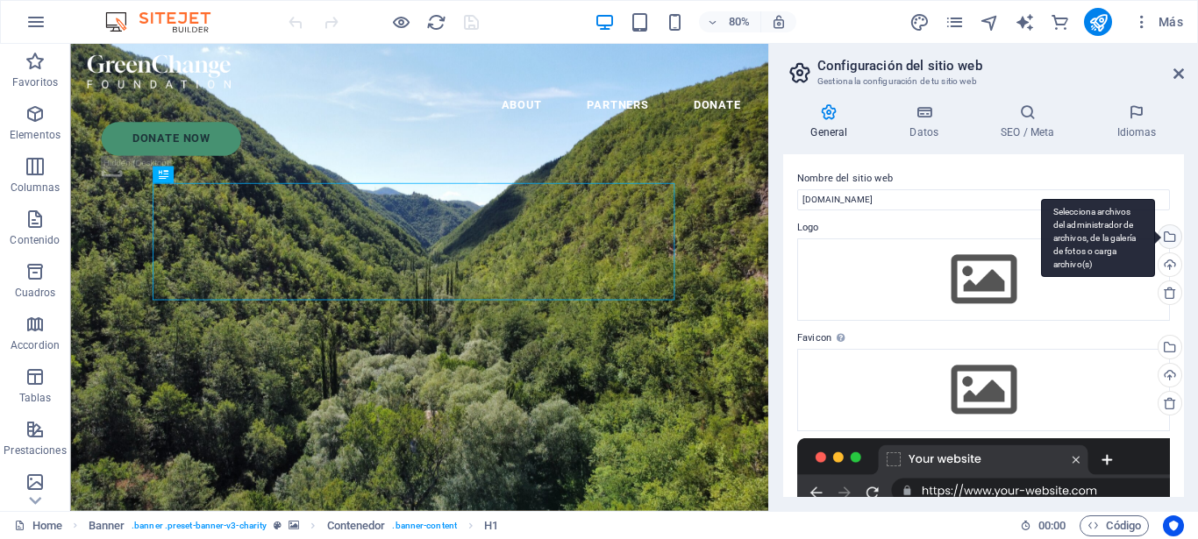
click at [1155, 237] on div "Selecciona archivos del administrador de archivos, de la galería de fotos o car…" at bounding box center [1168, 238] width 26 height 26
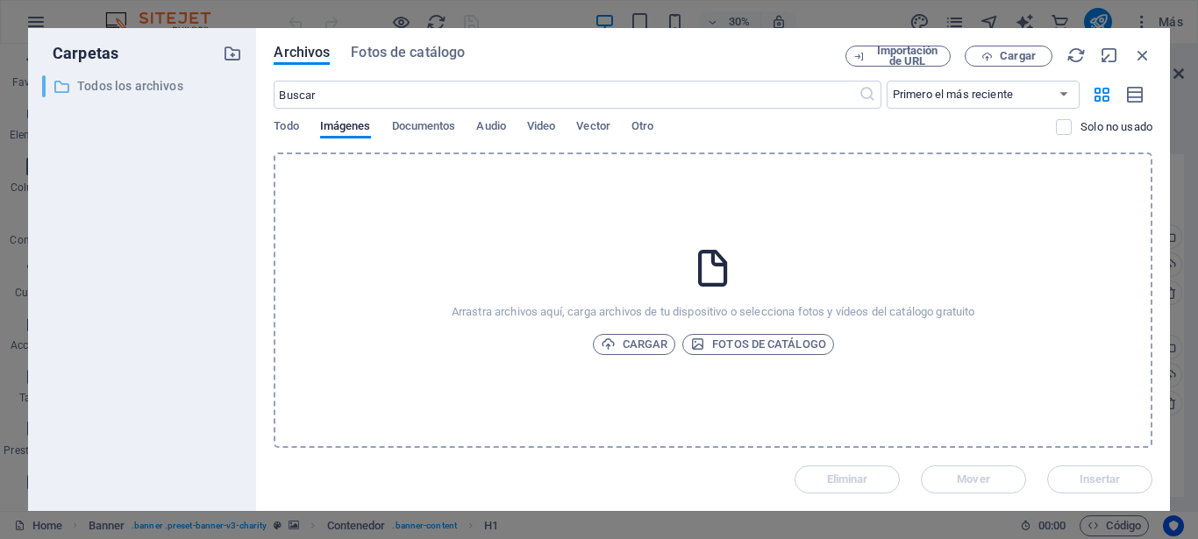
click at [132, 87] on p "Todos los archivos" at bounding box center [143, 86] width 133 height 20
click at [54, 88] on icon at bounding box center [62, 87] width 18 height 18
drag, startPoint x: 233, startPoint y: 51, endPoint x: 430, endPoint y: 172, distance: 230.7
click at [430, 172] on div "Carpetas ​ Todos los archivos Todos los archivos Archivos Fotos de catálogo Imp…" at bounding box center [598, 269] width 1141 height 483
click at [628, 349] on span "Cargar" at bounding box center [635, 344] width 68 height 21
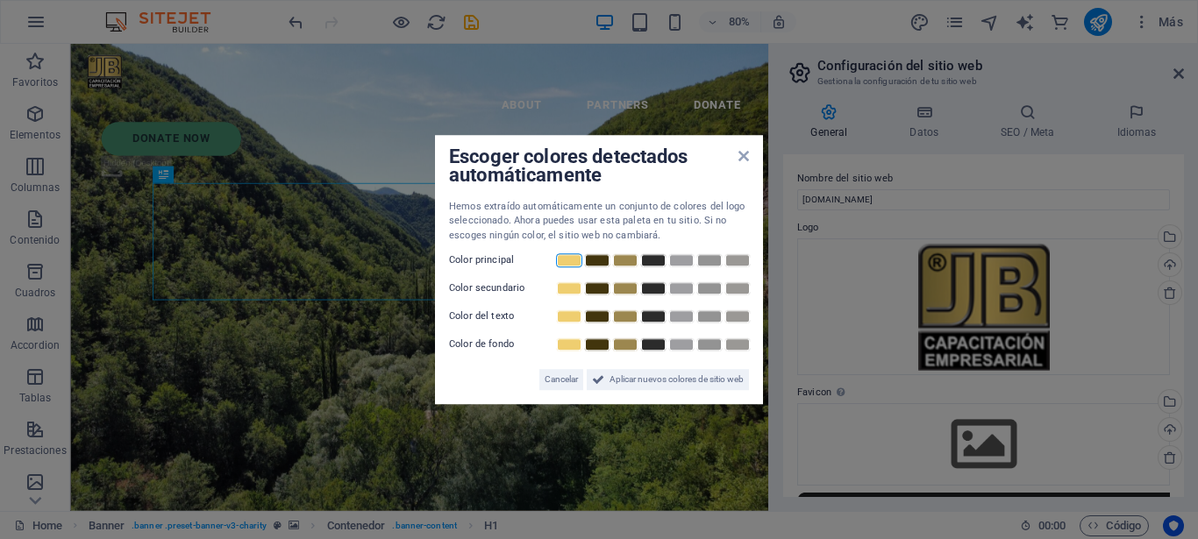
click at [572, 262] on link at bounding box center [569, 260] width 26 height 14
click at [572, 261] on link at bounding box center [569, 260] width 26 height 14
click at [502, 263] on label "Color principal" at bounding box center [501, 260] width 105 height 21
click at [550, 374] on span "Cancelar" at bounding box center [560, 379] width 33 height 21
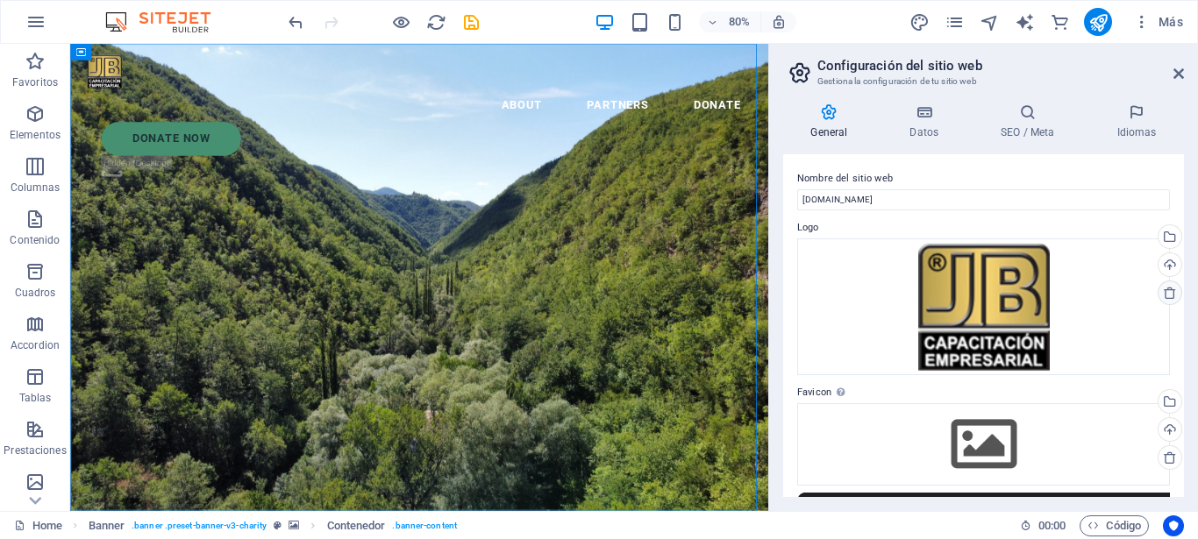
click at [1162, 294] on icon at bounding box center [1169, 293] width 14 height 14
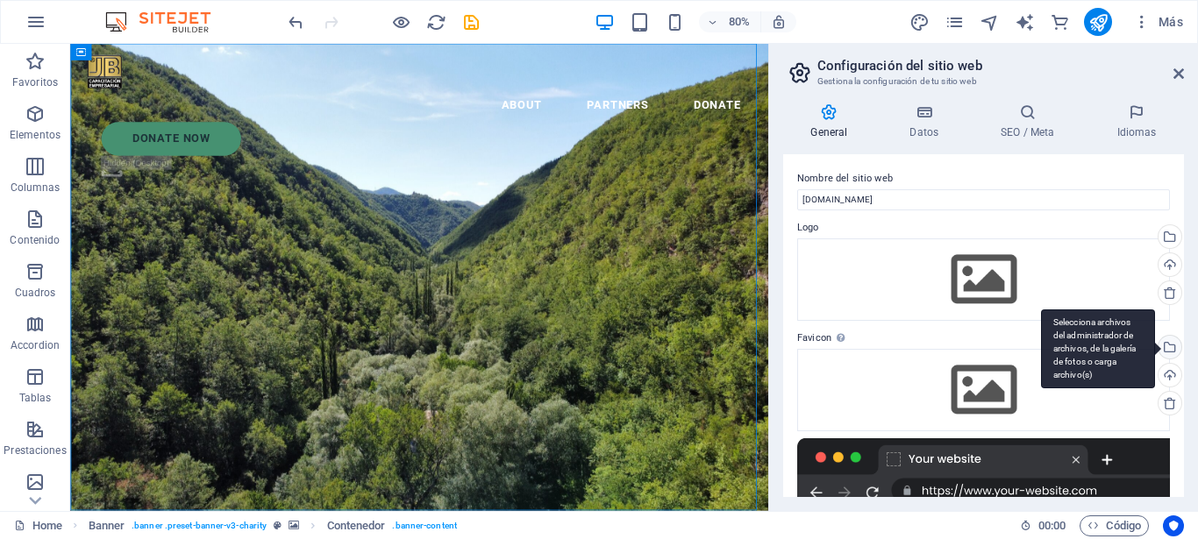
click at [1148, 345] on div "Selecciona archivos del administrador de archivos, de la galería de fotos o car…" at bounding box center [1098, 348] width 114 height 79
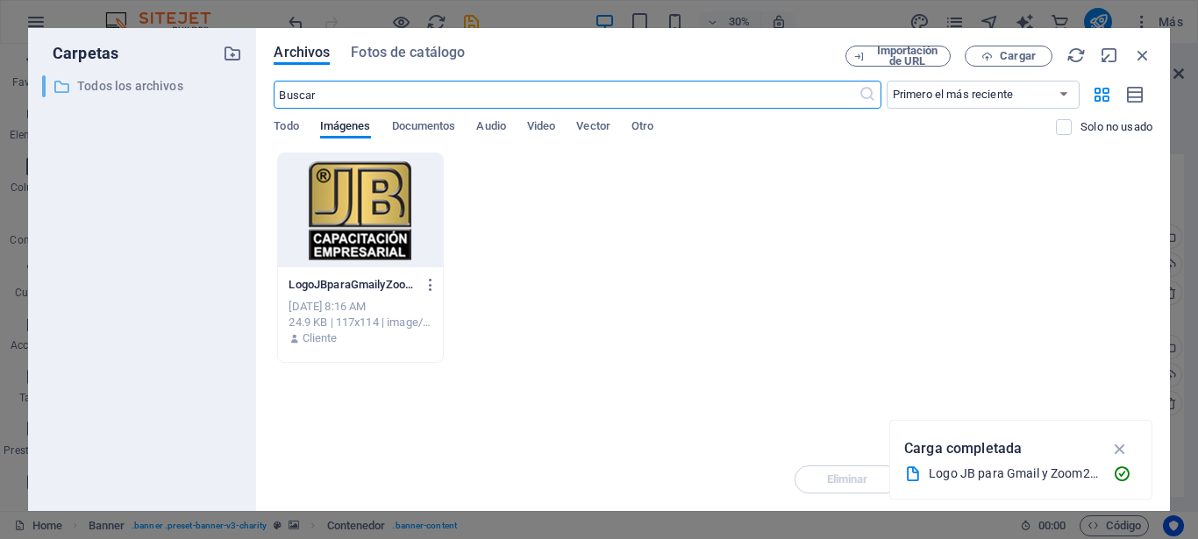
click at [59, 85] on icon at bounding box center [62, 87] width 18 height 18
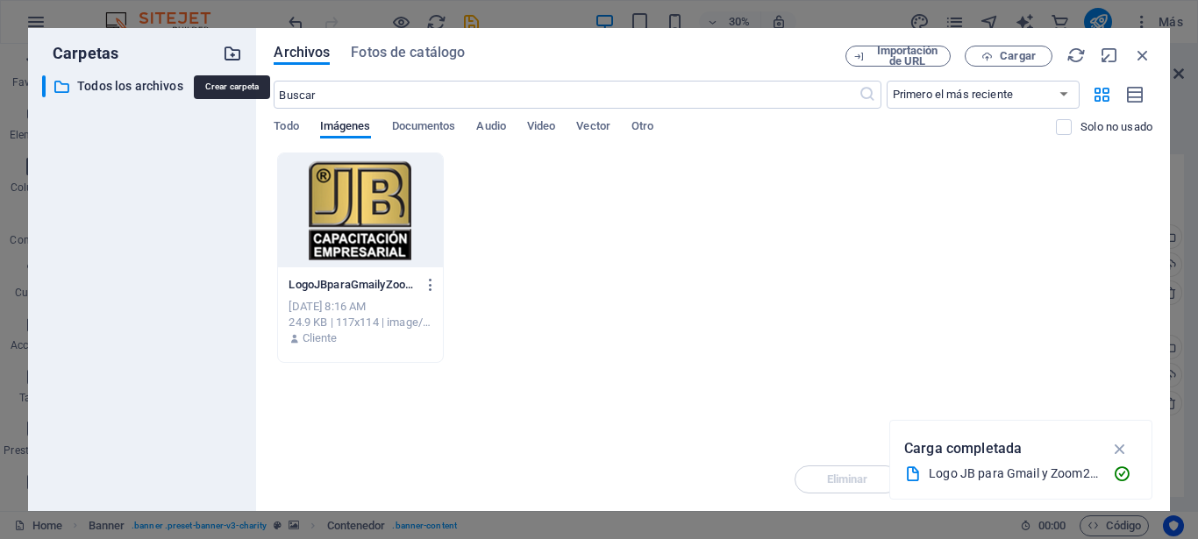
click at [234, 53] on icon "button" at bounding box center [232, 53] width 19 height 19
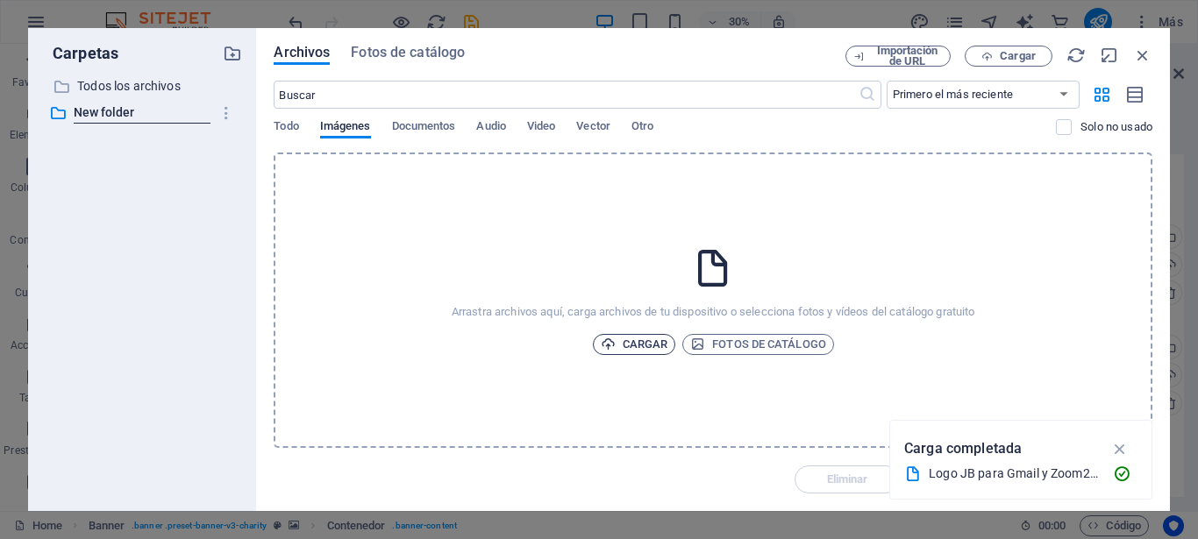
click at [644, 349] on span "Cargar" at bounding box center [635, 344] width 68 height 21
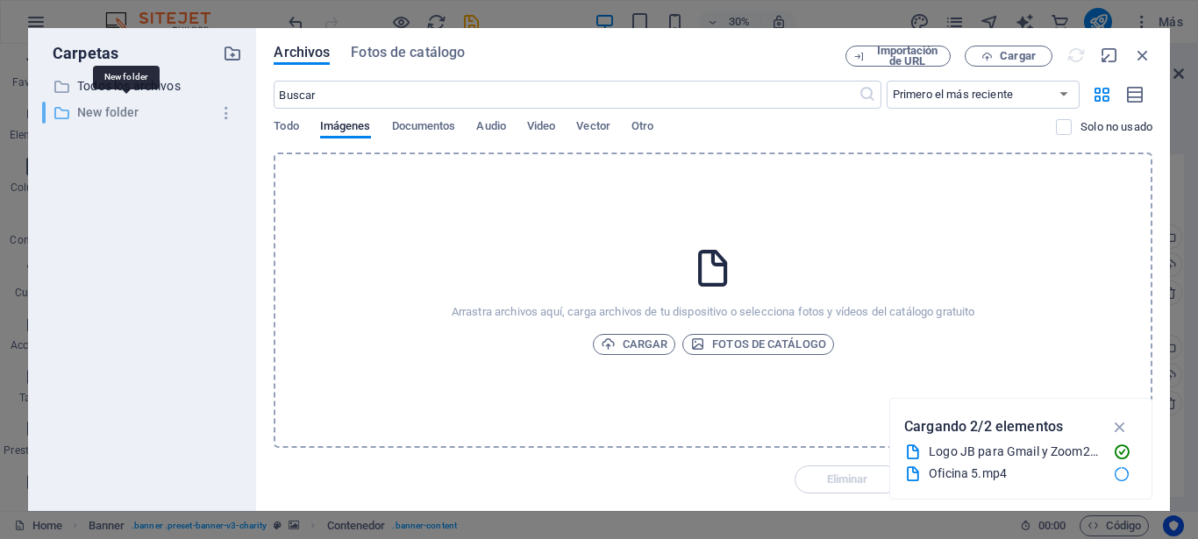
click at [99, 110] on p "New folder" at bounding box center [143, 113] width 133 height 20
click at [92, 110] on p "New folder" at bounding box center [143, 113] width 133 height 20
click at [90, 108] on p "New folder" at bounding box center [143, 113] width 133 height 20
drag, startPoint x: 93, startPoint y: 150, endPoint x: 71, endPoint y: 138, distance: 25.1
click at [87, 148] on div "​ Todos los archivos Todos los archivos ​ New folder New folder" at bounding box center [142, 286] width 200 height 422
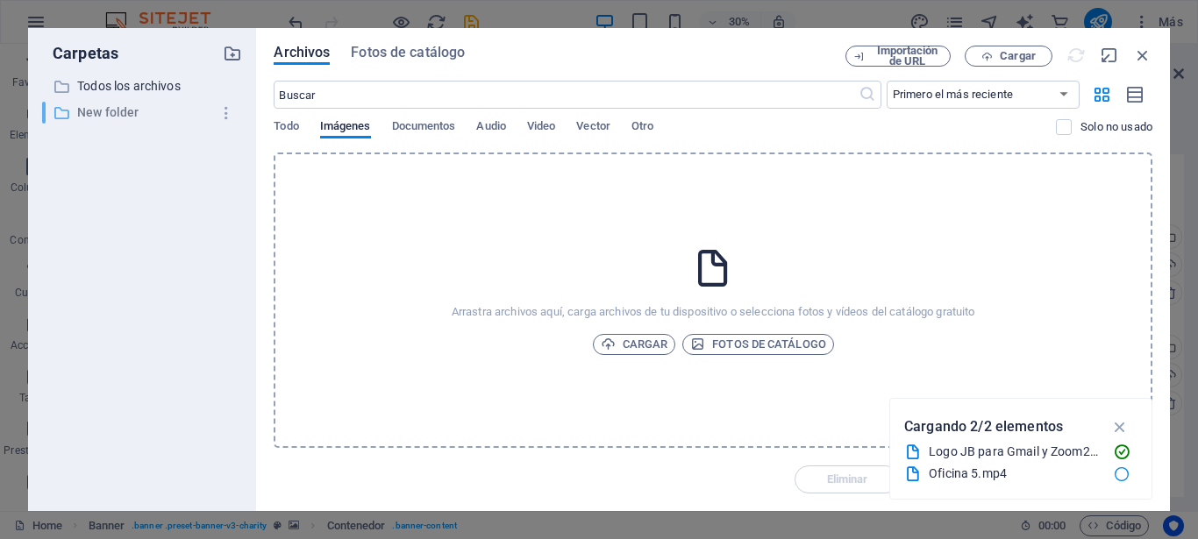
click at [56, 118] on icon at bounding box center [62, 113] width 18 height 18
click at [55, 117] on icon at bounding box center [62, 113] width 18 height 18
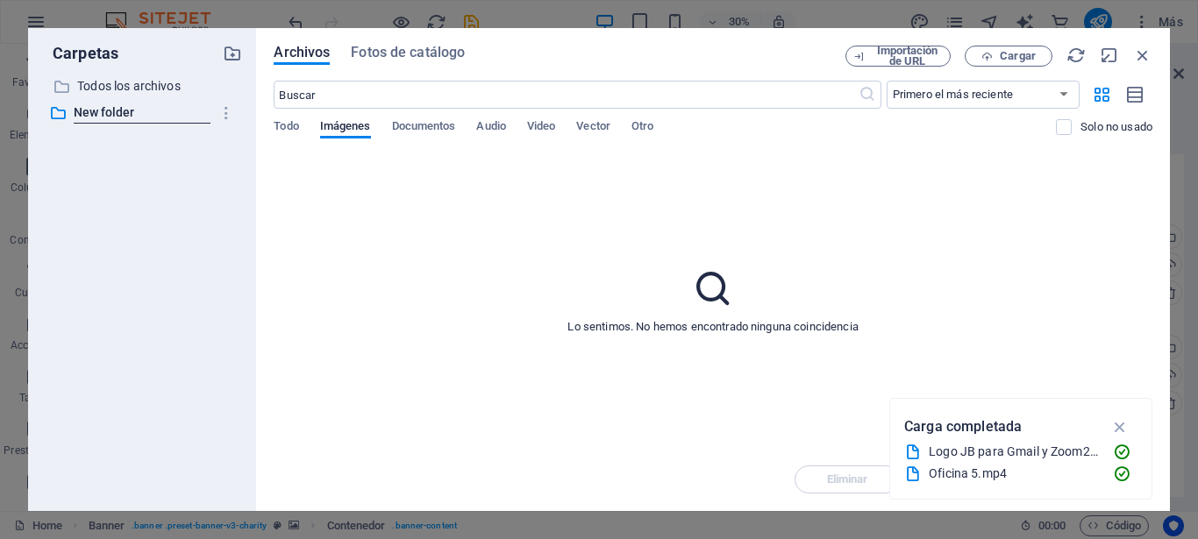
click at [180, 183] on div "​ Todos los archivos Todos los archivos ​ New folder New folder" at bounding box center [142, 286] width 200 height 422
click at [295, 133] on span "Todo" at bounding box center [286, 128] width 25 height 25
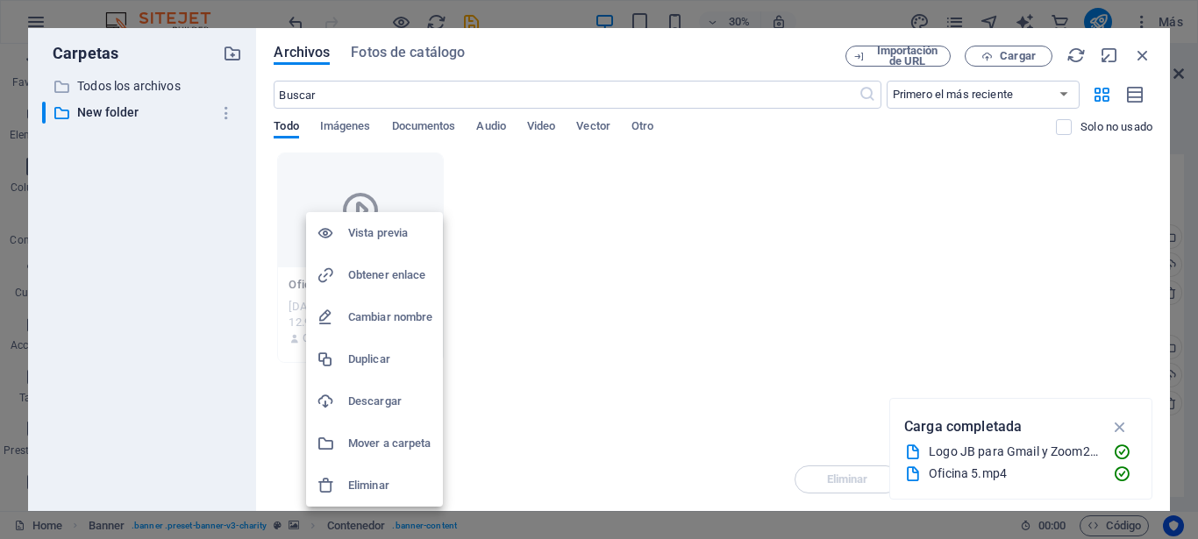
click at [361, 490] on h6 "Eliminar" at bounding box center [390, 485] width 84 height 21
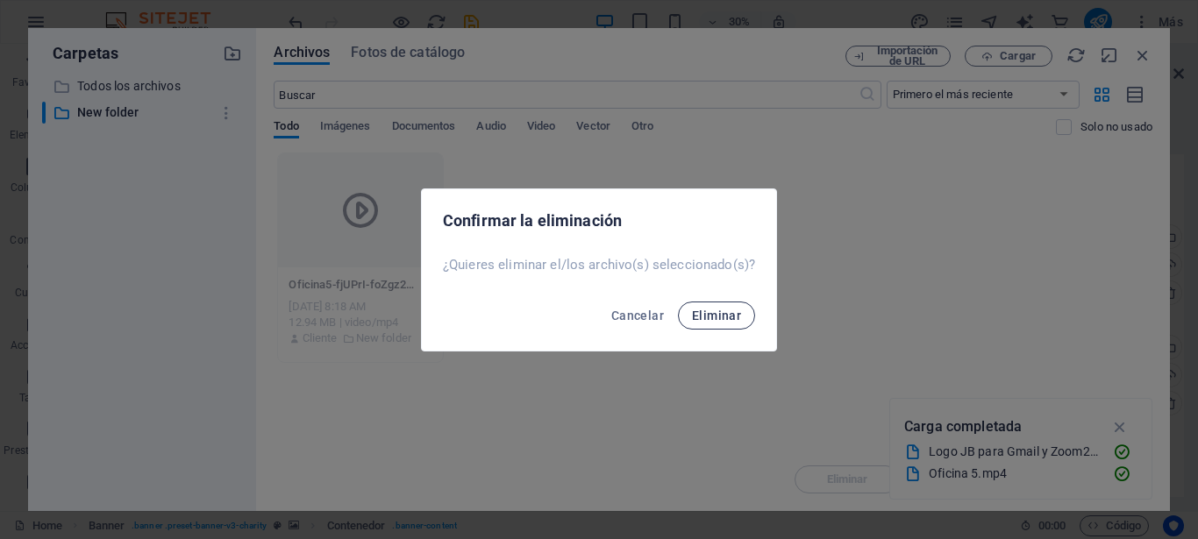
click at [703, 314] on span "Eliminar" at bounding box center [716, 316] width 49 height 14
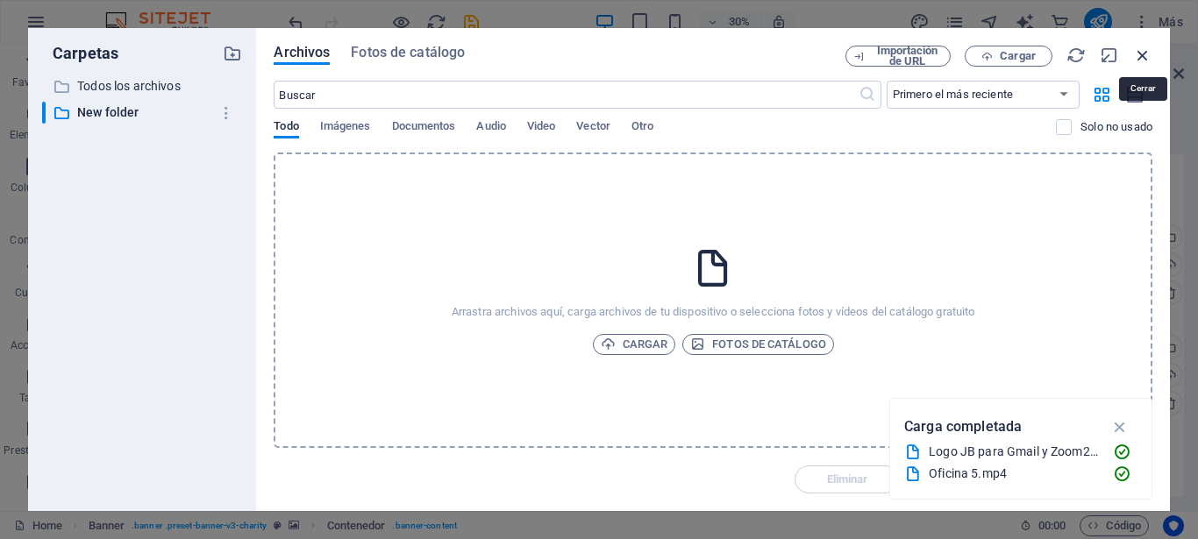
click at [1135, 53] on icon "button" at bounding box center [1142, 55] width 19 height 19
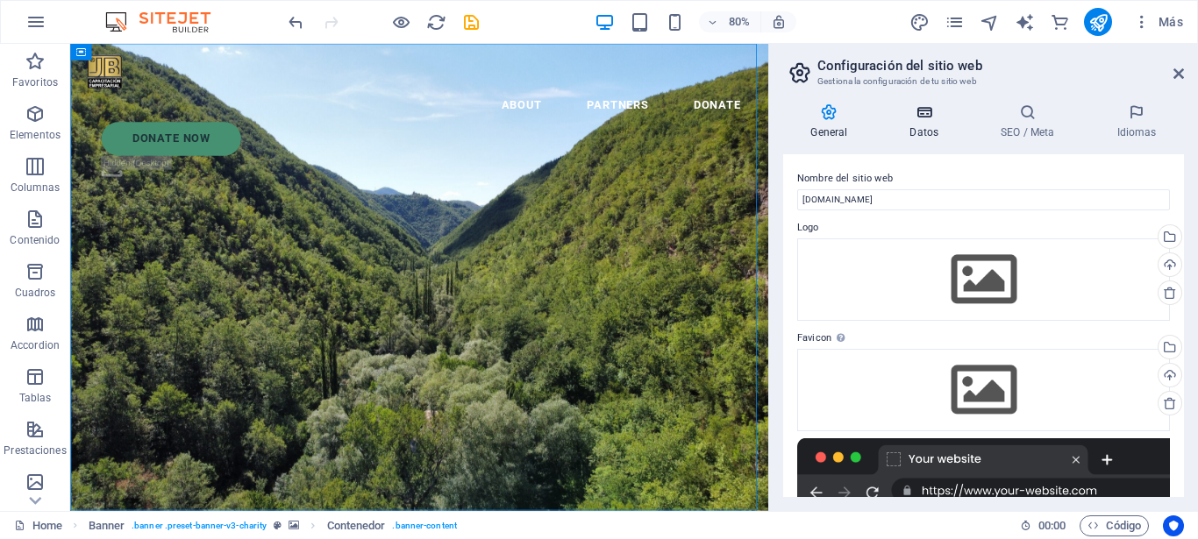
click at [926, 109] on icon at bounding box center [924, 112] width 84 height 18
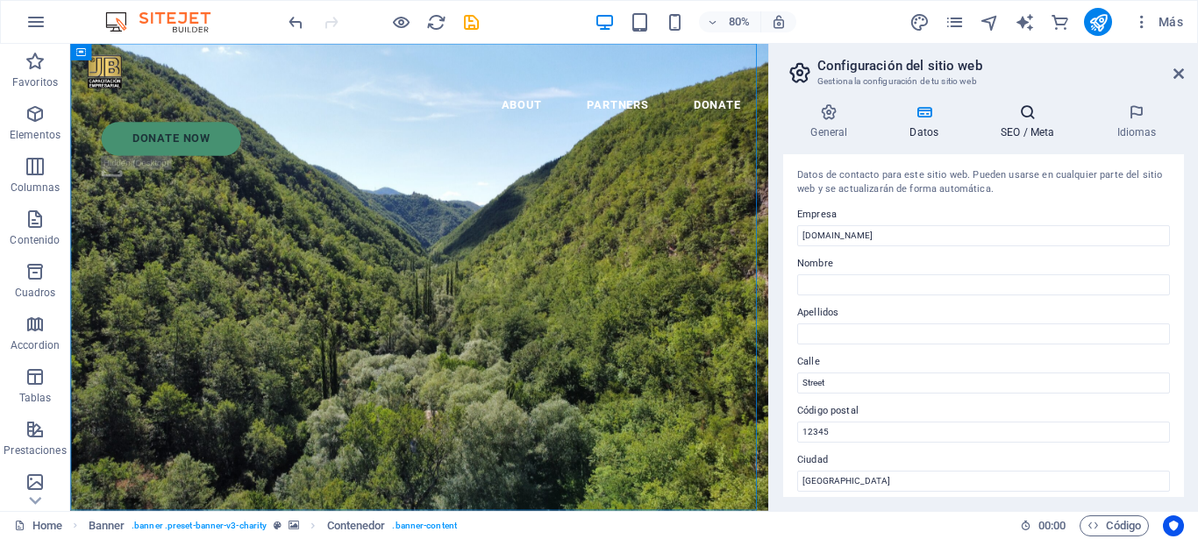
click at [1022, 112] on icon at bounding box center [1027, 112] width 109 height 18
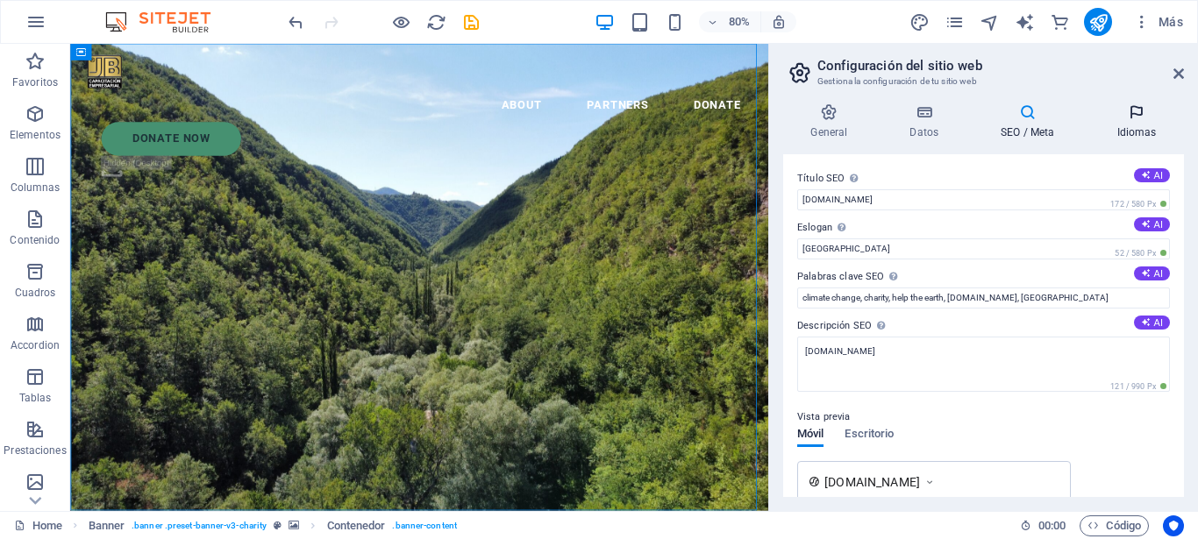
click at [1136, 131] on h4 "Idiomas" at bounding box center [1136, 121] width 95 height 37
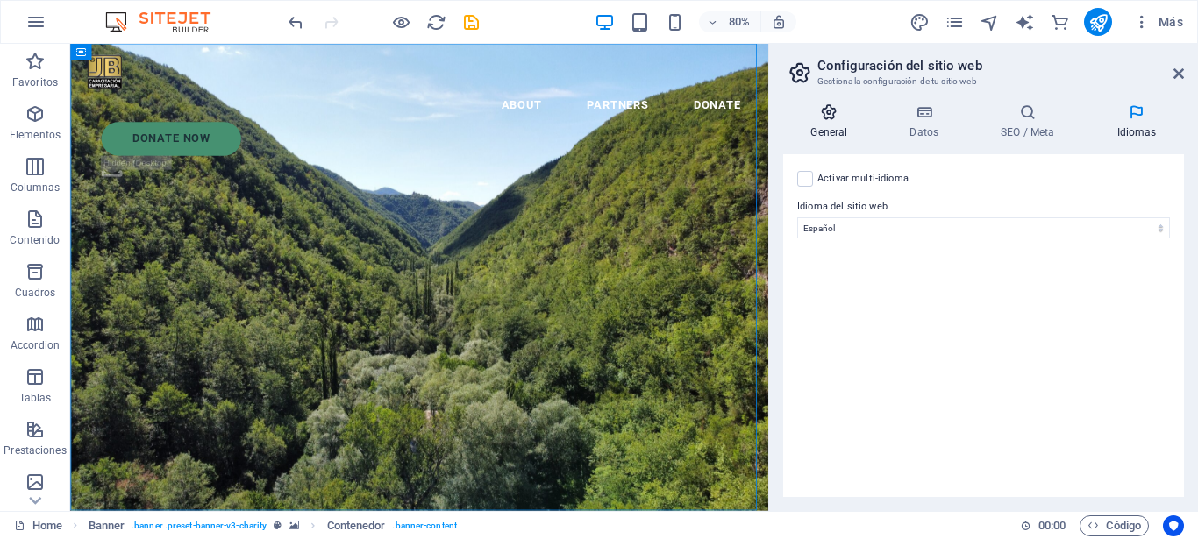
click at [824, 128] on h4 "General" at bounding box center [832, 121] width 99 height 37
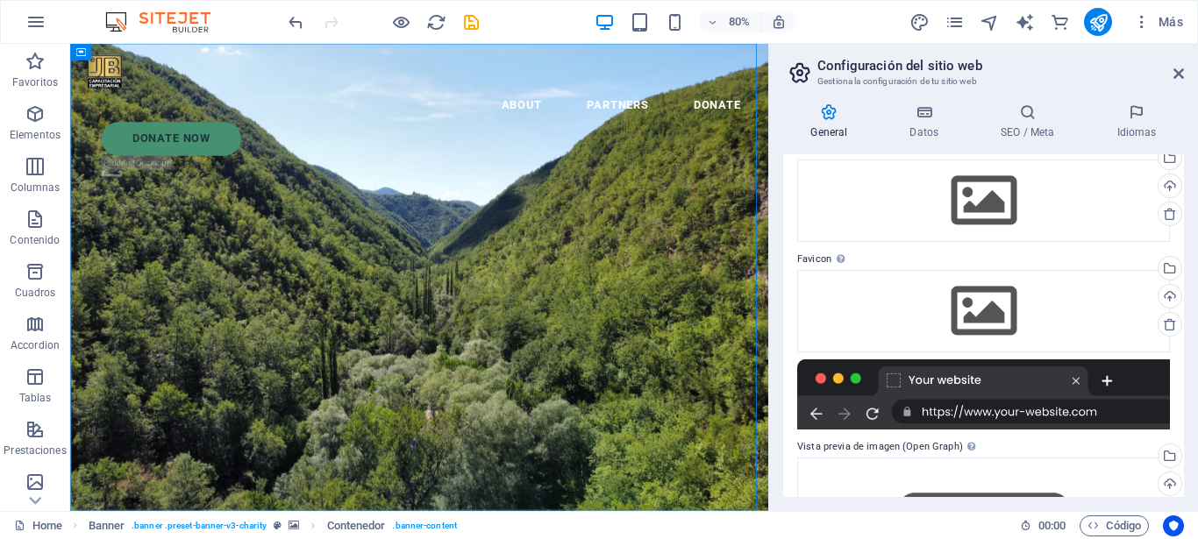
scroll to position [158, 0]
